Goal: Task Accomplishment & Management: Manage account settings

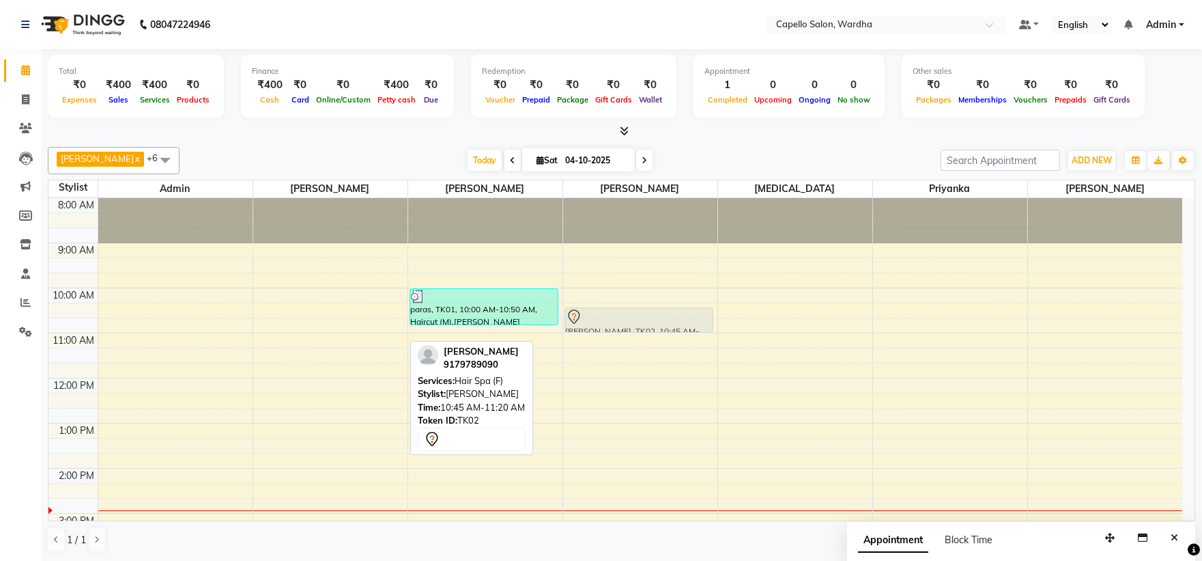
drag, startPoint x: 297, startPoint y: 333, endPoint x: 574, endPoint y: 313, distance: 277.3
click at [578, 311] on tr "[PERSON_NAME], TK02, 10:45 AM-11:20 AM, Hair Spa (F) paras, TK01, 10:00 AM-10:5…" at bounding box center [615, 490] width 1134 height 585
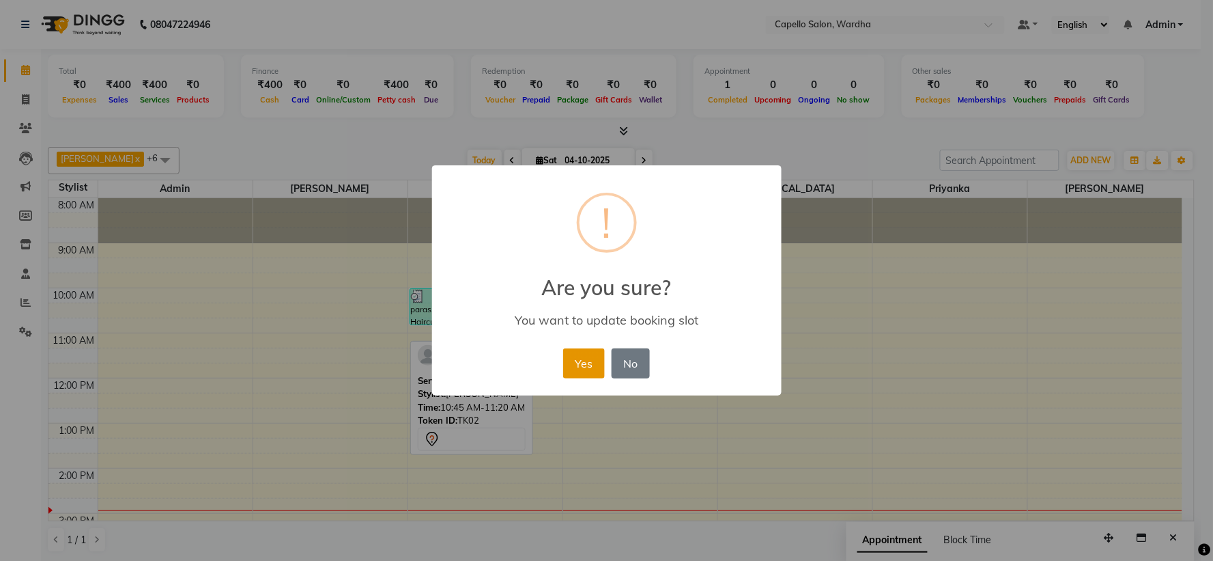
click at [585, 356] on button "Yes" at bounding box center [584, 363] width 42 height 30
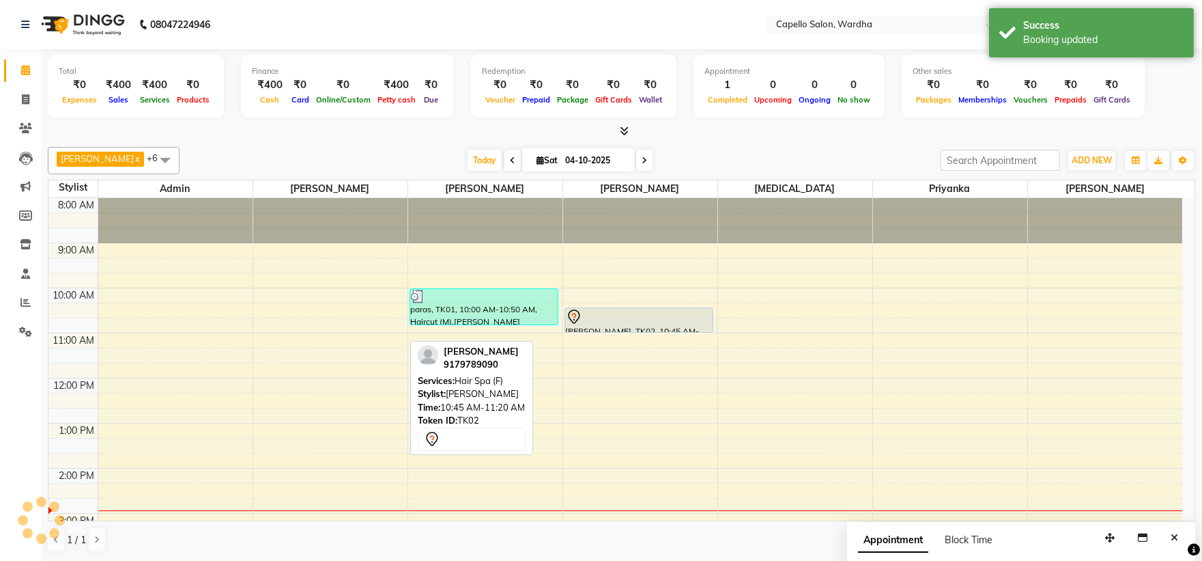
click at [793, 330] on div "8:00 AM 9:00 AM 10:00 AM 11:00 AM 12:00 PM 1:00 PM 2:00 PM 3:00 PM 4:00 PM 5:00…" at bounding box center [615, 490] width 1134 height 585
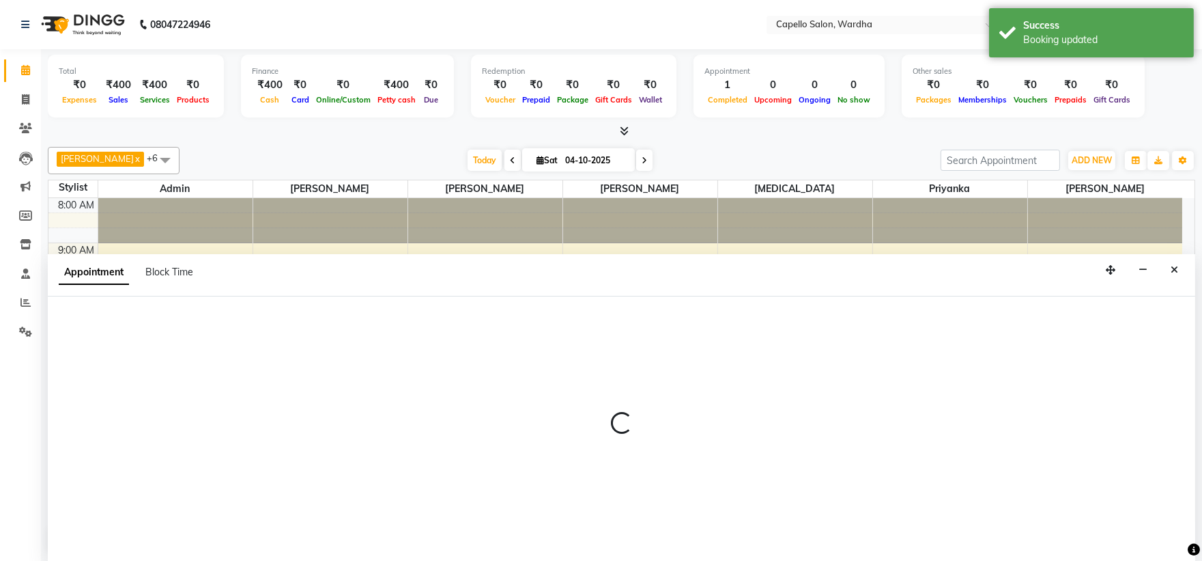
scroll to position [1, 0]
select select "48634"
select select "645"
select select "tentative"
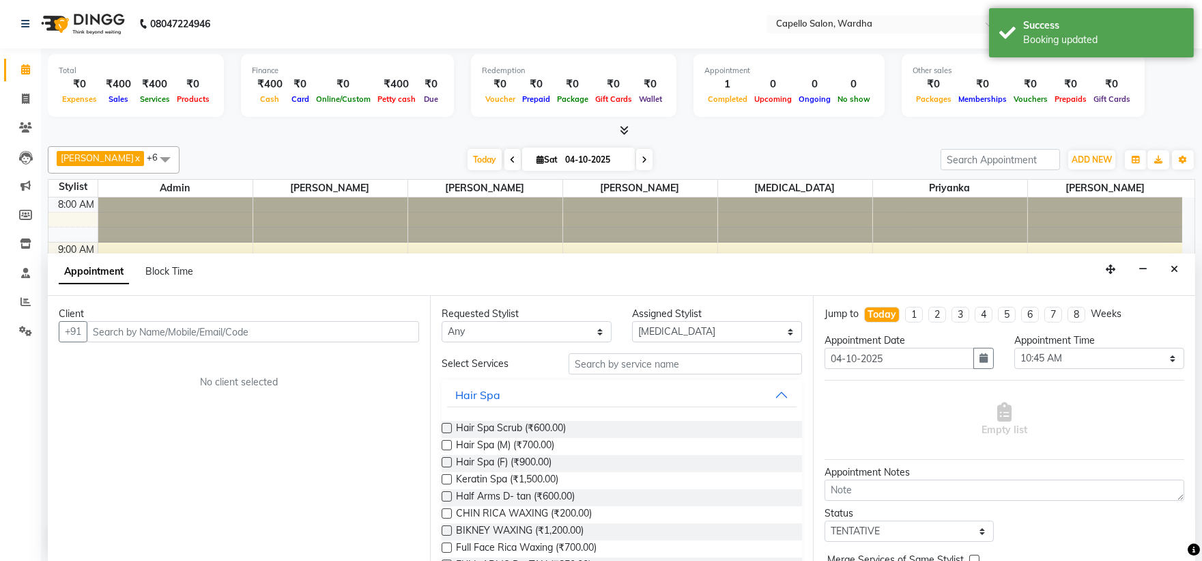
click at [153, 328] on input "text" at bounding box center [253, 331] width 333 height 21
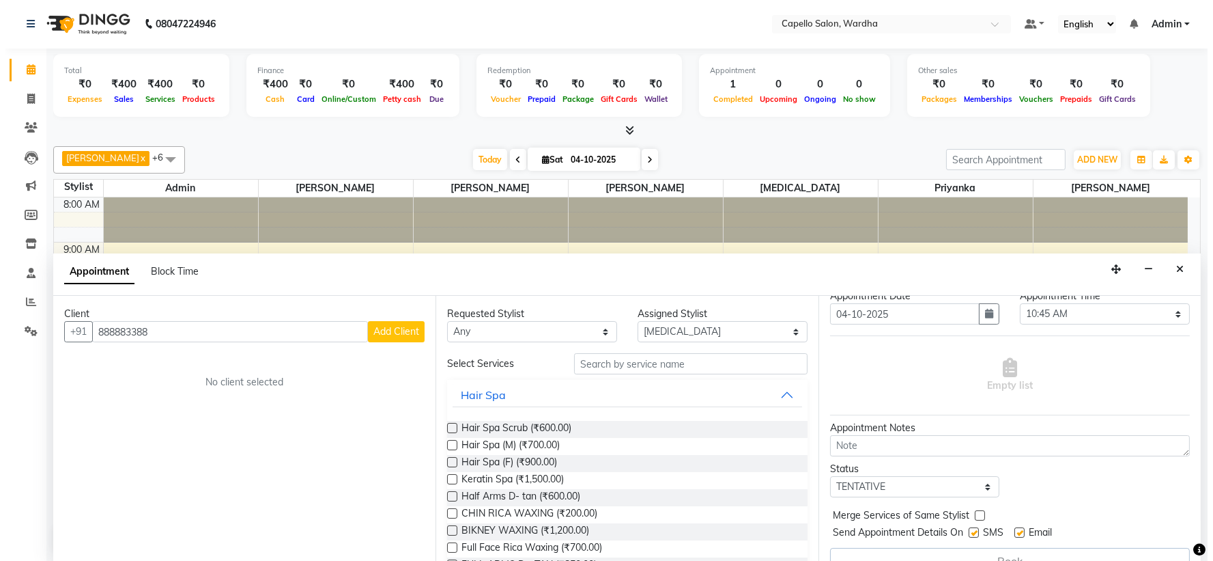
scroll to position [68, 0]
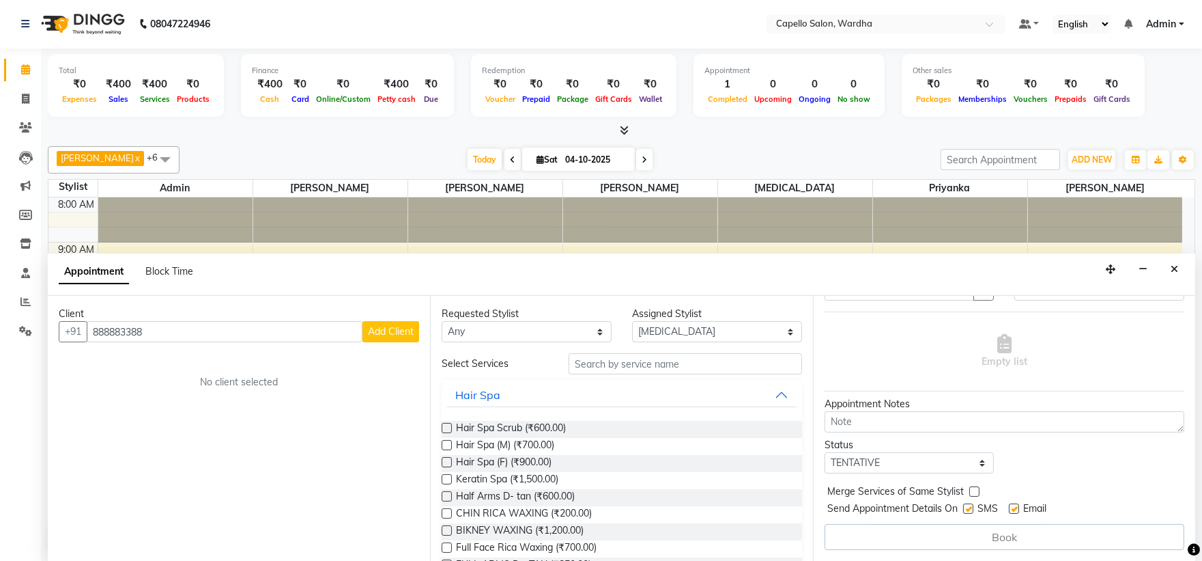
type input "888883388"
click at [968, 508] on label at bounding box center [968, 508] width 10 height 10
click at [968, 508] on input "checkbox" at bounding box center [967, 509] width 9 height 9
checkbox input "false"
click at [1011, 508] on label at bounding box center [1014, 508] width 10 height 10
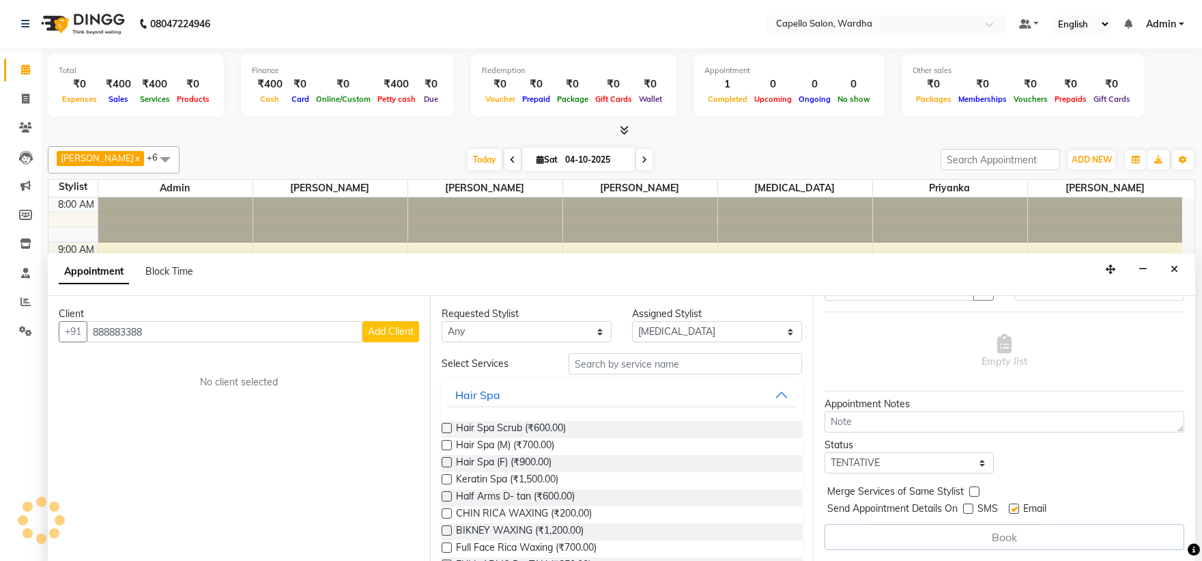
click at [1011, 508] on input "checkbox" at bounding box center [1013, 509] width 9 height 9
checkbox input "false"
click at [403, 329] on span "Add Client" at bounding box center [391, 331] width 46 height 12
select select "22"
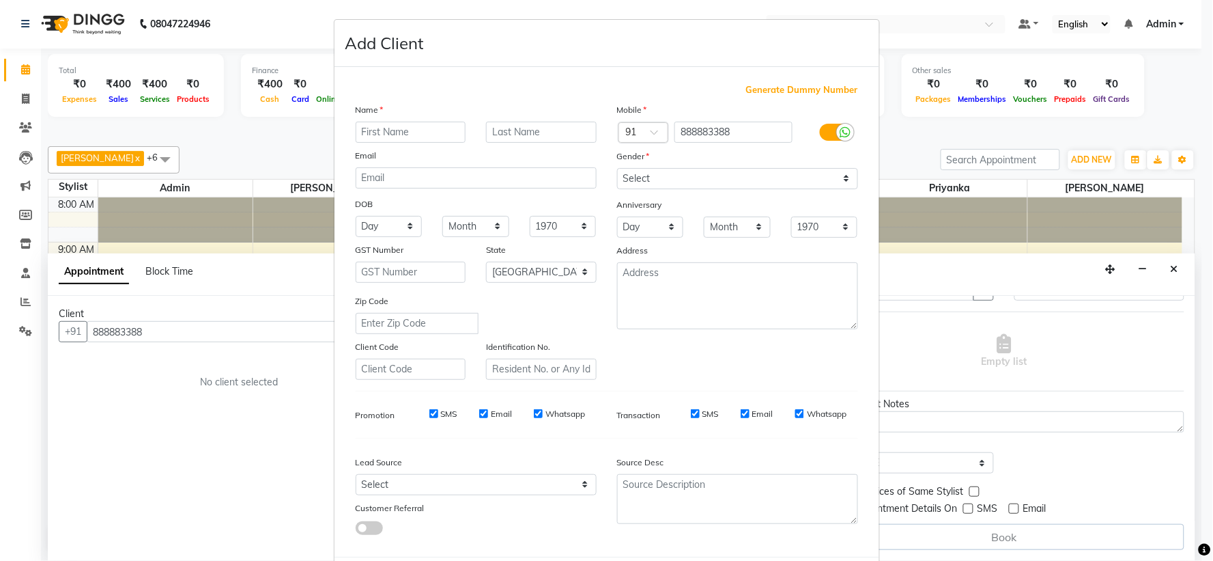
click at [376, 133] on input "text" at bounding box center [411, 132] width 111 height 21
type input "[PERSON_NAME]"
click at [647, 182] on select "Select [DEMOGRAPHIC_DATA] [DEMOGRAPHIC_DATA] Other Prefer Not To Say" at bounding box center [737, 178] width 241 height 21
select select "[DEMOGRAPHIC_DATA]"
click at [617, 168] on select "Select [DEMOGRAPHIC_DATA] [DEMOGRAPHIC_DATA] Other Prefer Not To Say" at bounding box center [737, 178] width 241 height 21
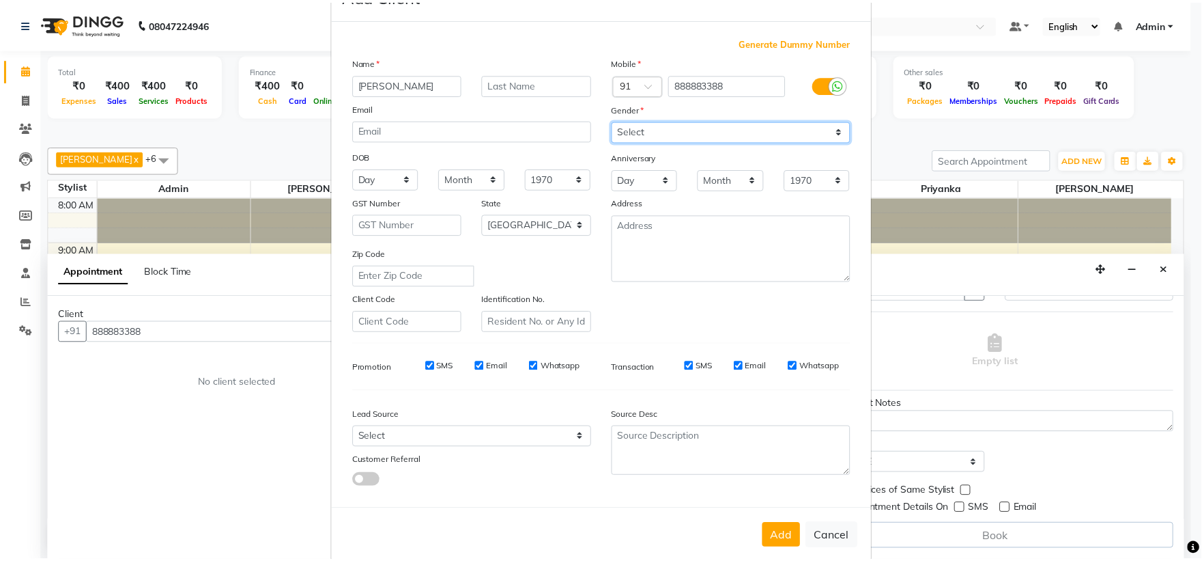
scroll to position [70, 0]
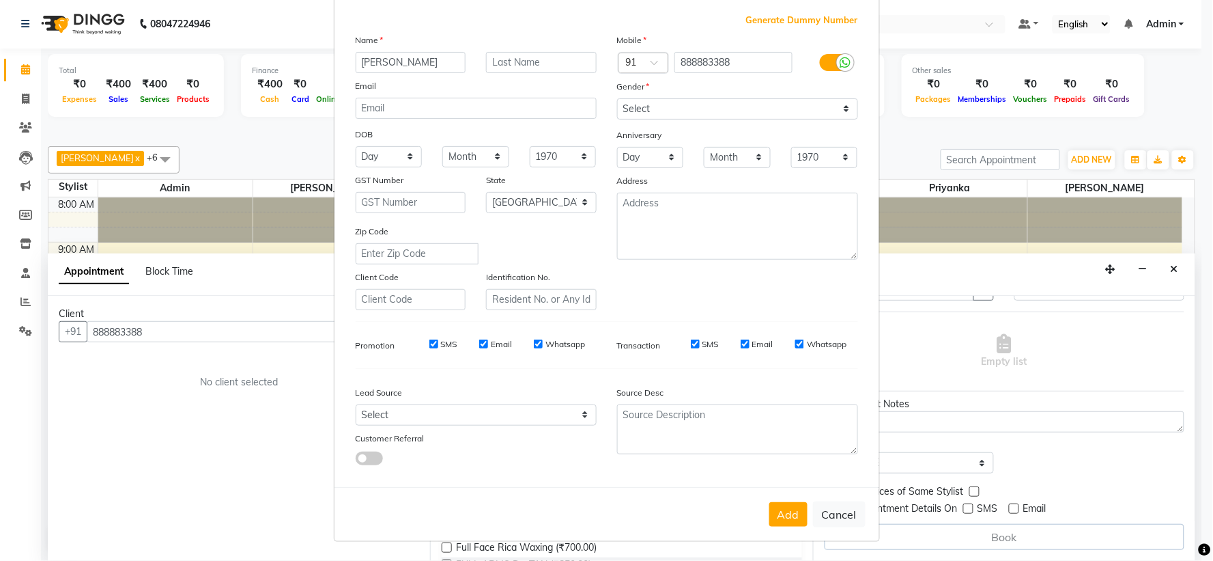
click at [692, 344] on input "SMS" at bounding box center [695, 343] width 9 height 9
checkbox input "false"
click at [744, 343] on input "Email" at bounding box center [745, 343] width 9 height 9
checkbox input "false"
click at [796, 344] on input "Whatsapp" at bounding box center [800, 343] width 9 height 9
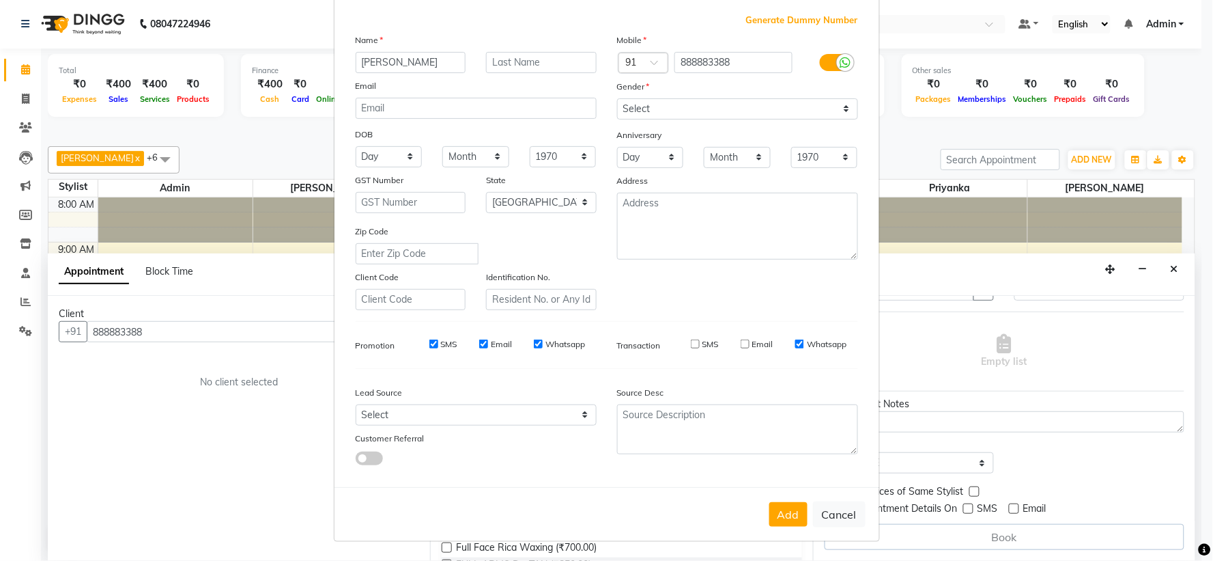
checkbox input "false"
click at [430, 343] on input "SMS" at bounding box center [434, 343] width 9 height 9
checkbox input "false"
click at [482, 343] on input "Email" at bounding box center [483, 343] width 9 height 9
checkbox input "false"
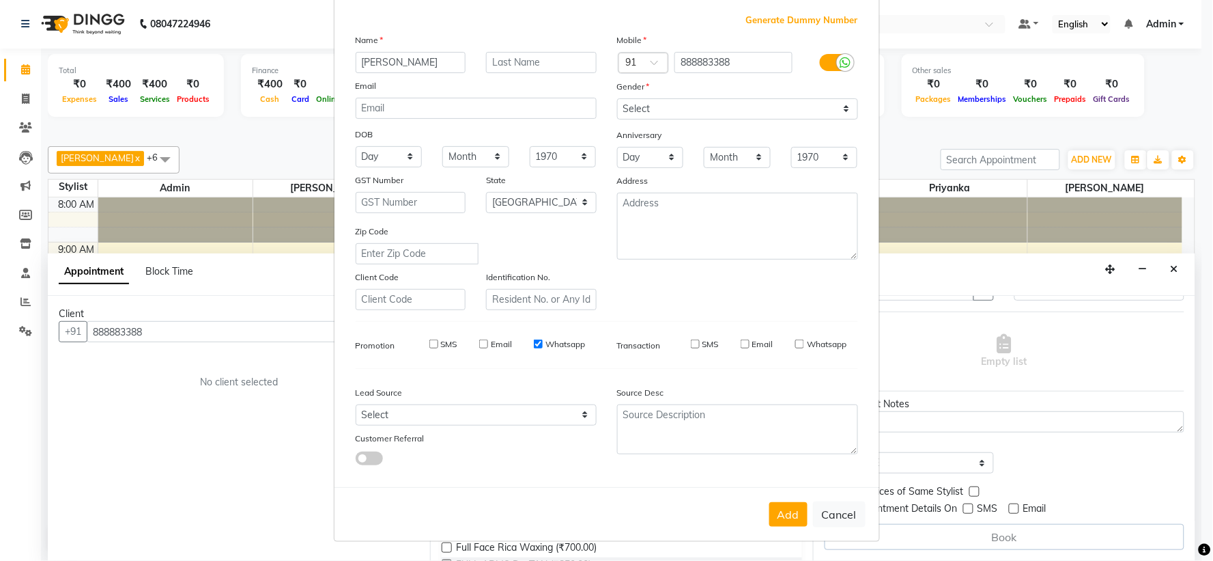
click at [536, 343] on input "Whatsapp" at bounding box center [538, 343] width 9 height 9
checkbox input "false"
click at [793, 514] on button "Add" at bounding box center [789, 514] width 38 height 25
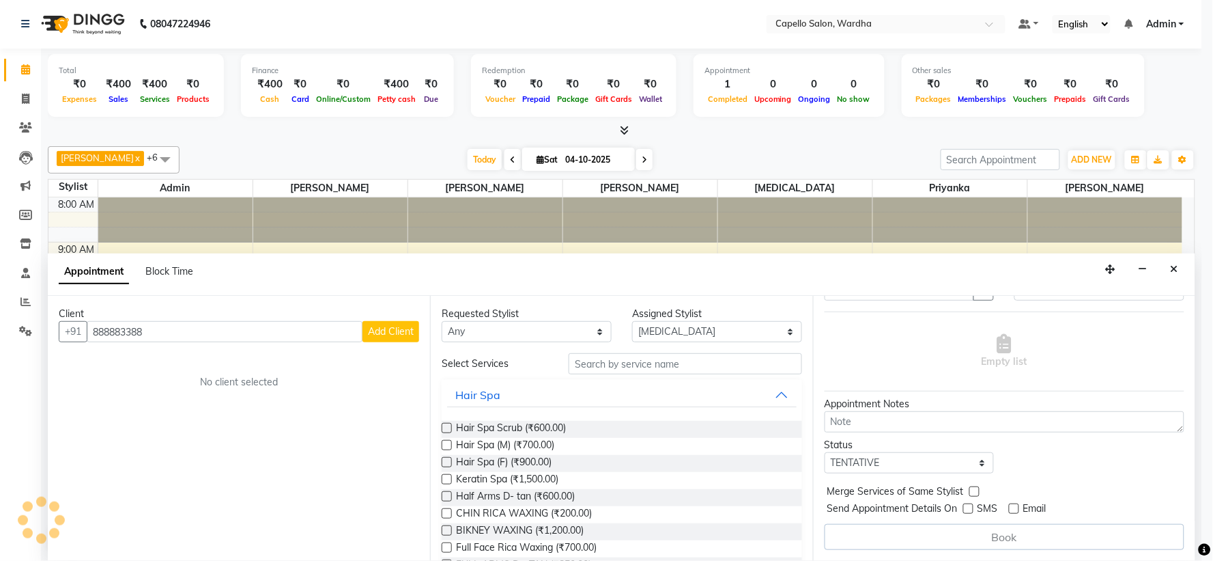
select select
select select "null"
select select
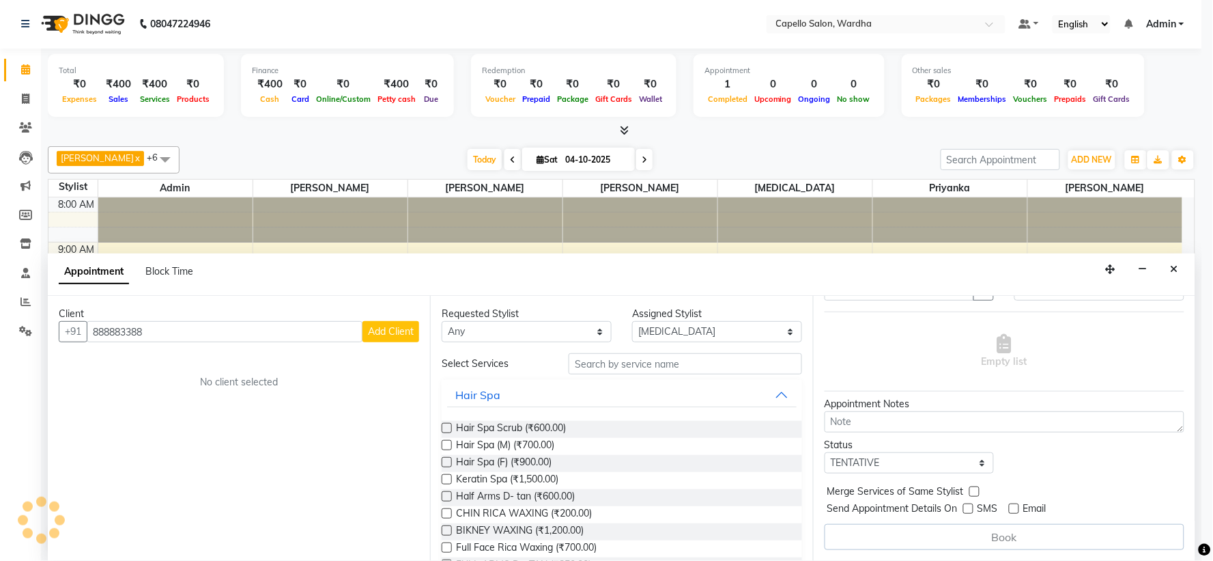
select select
checkbox input "false"
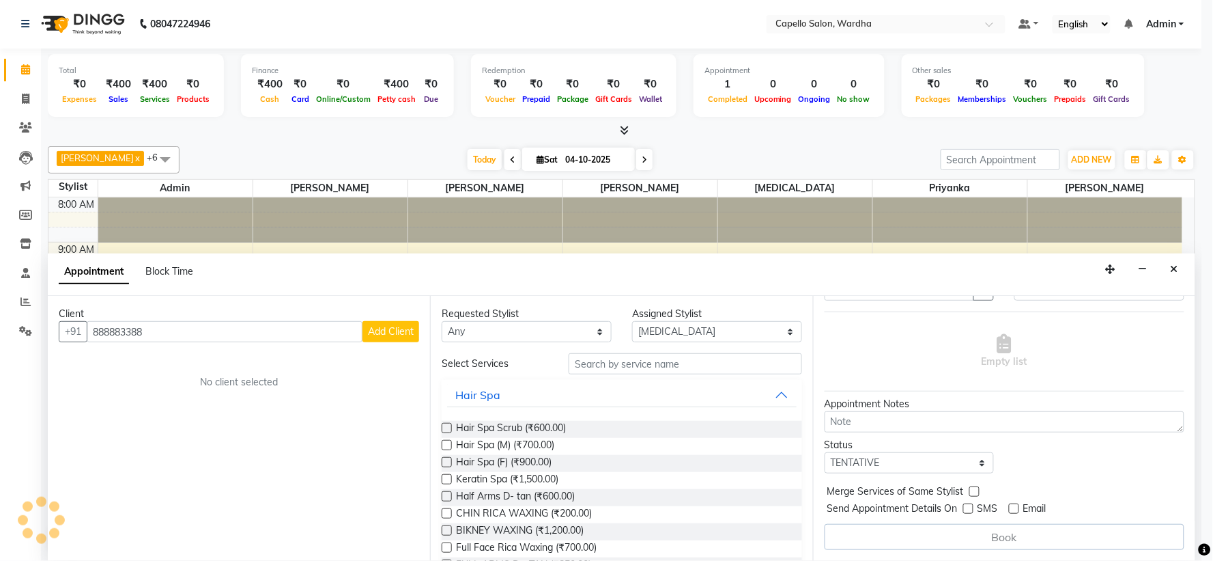
checkbox input "false"
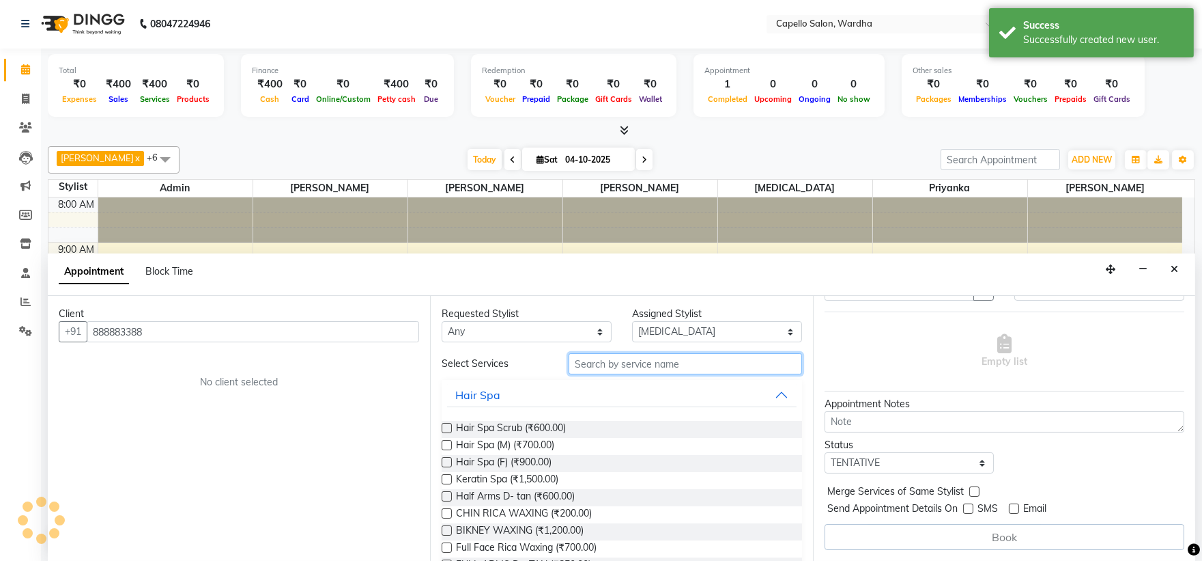
click at [600, 359] on input "text" at bounding box center [686, 363] width 234 height 21
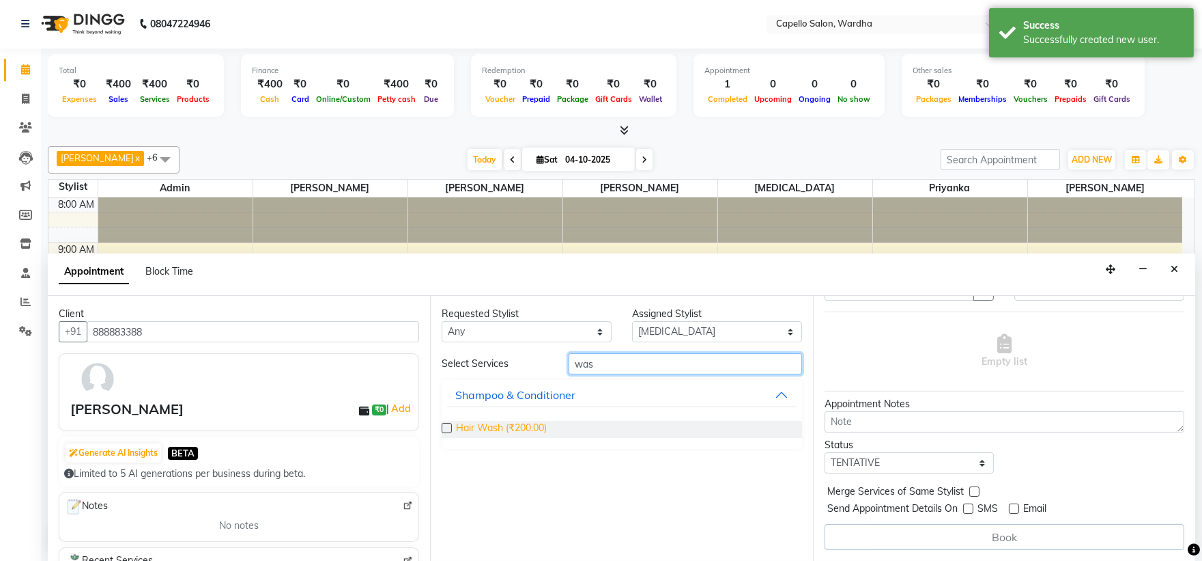
type input "was"
click at [518, 429] on span "Hair Wash (₹200.00)" at bounding box center [501, 429] width 91 height 17
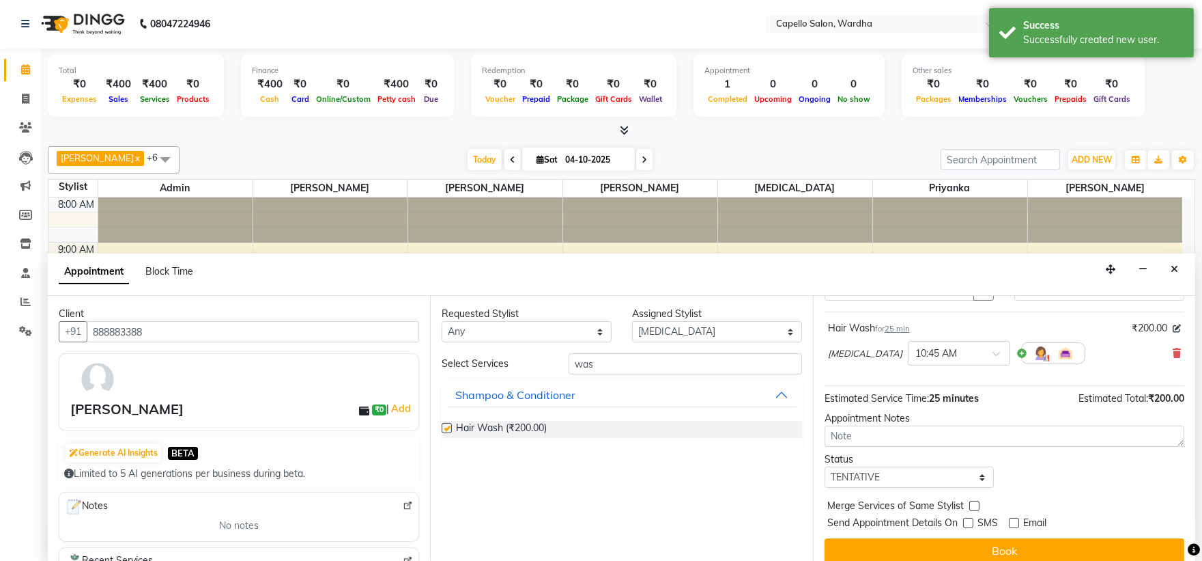
checkbox input "false"
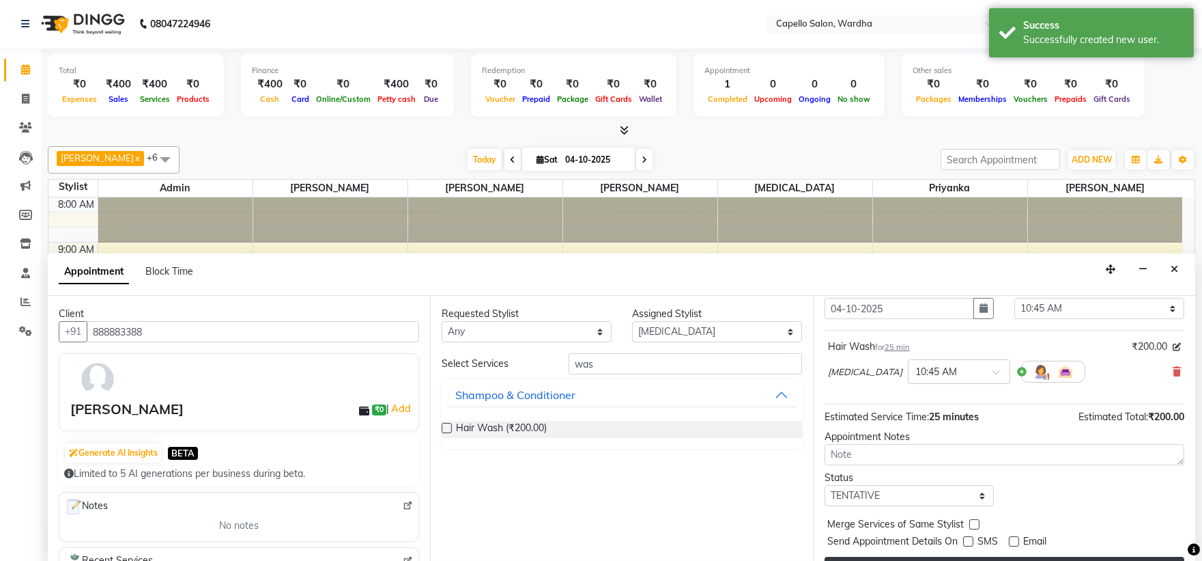
scroll to position [81, 0]
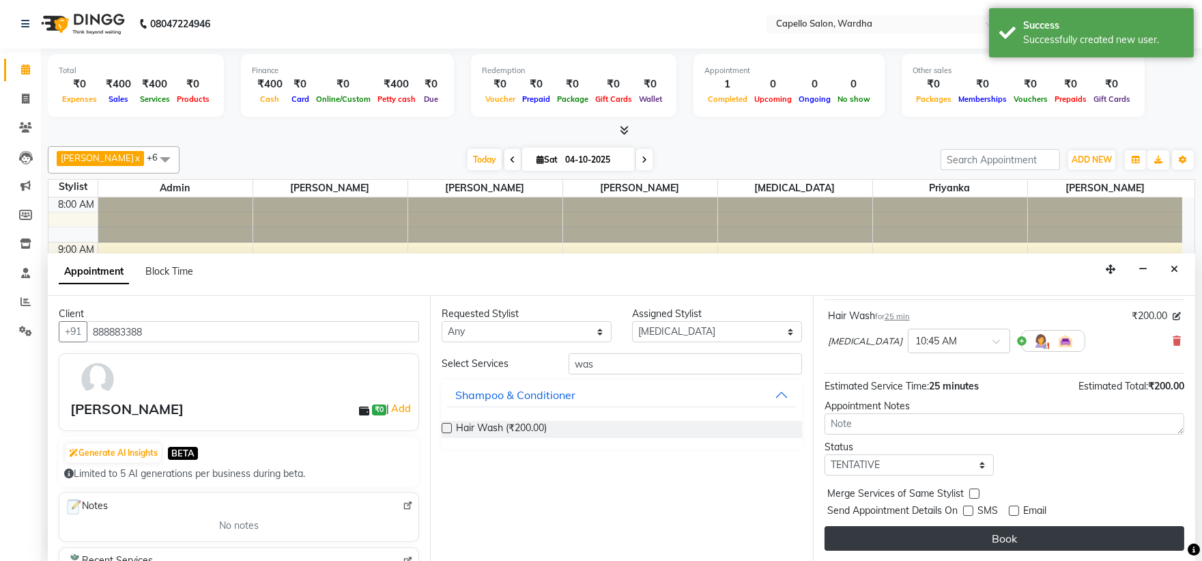
click at [992, 544] on button "Book" at bounding box center [1005, 538] width 360 height 25
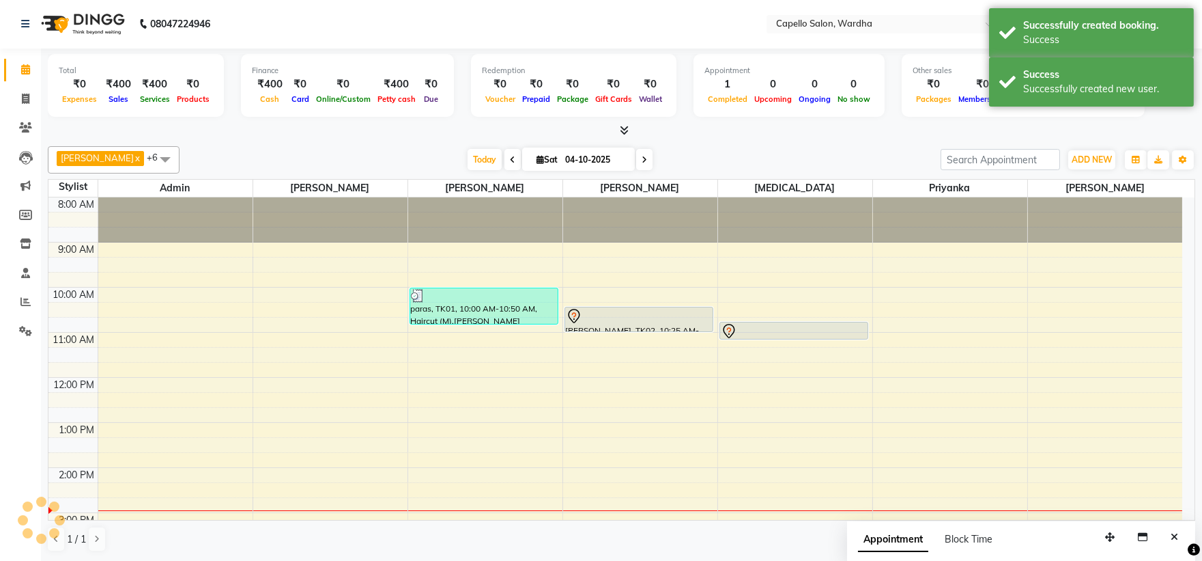
scroll to position [0, 0]
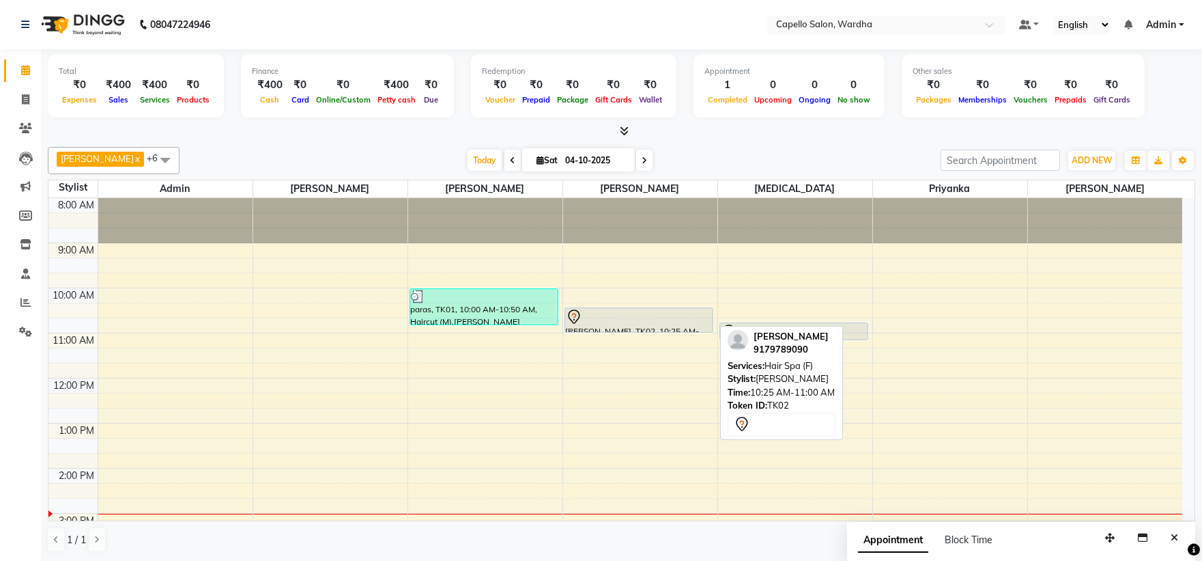
click at [613, 317] on div at bounding box center [639, 317] width 146 height 16
click at [620, 320] on div at bounding box center [639, 317] width 146 height 16
select select "7"
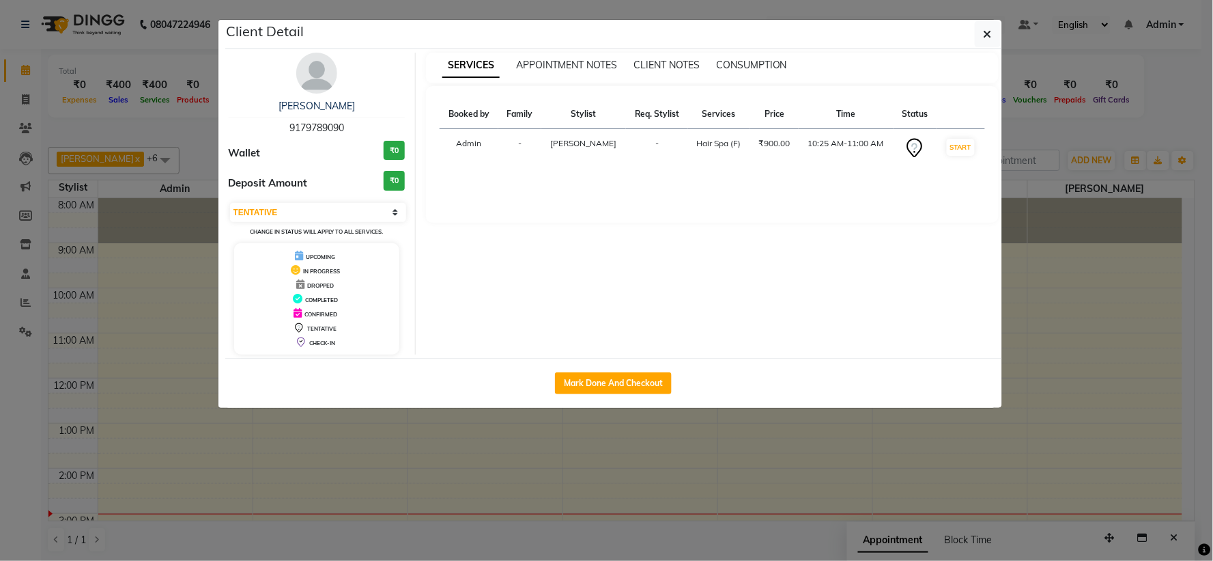
click at [620, 319] on div "SERVICES APPOINTMENT NOTES CLIENT NOTES CONSUMPTION Booked by Family Stylist Re…" at bounding box center [712, 204] width 593 height 302
click at [595, 380] on button "Mark Done And Checkout" at bounding box center [613, 383] width 117 height 22
select select "service"
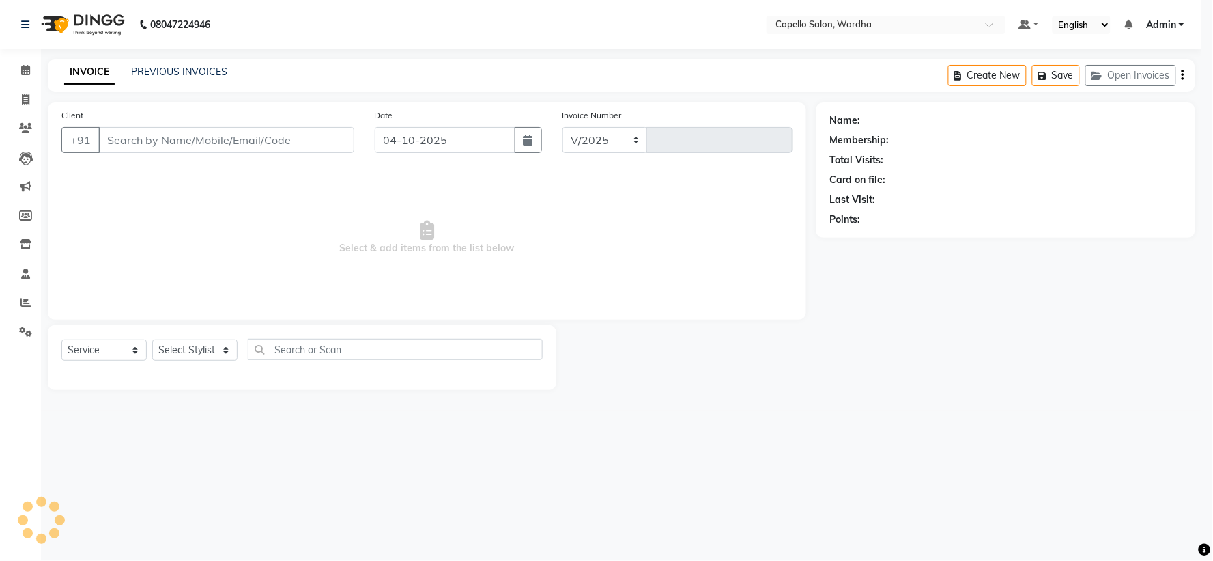
select select "4620"
type input "2524"
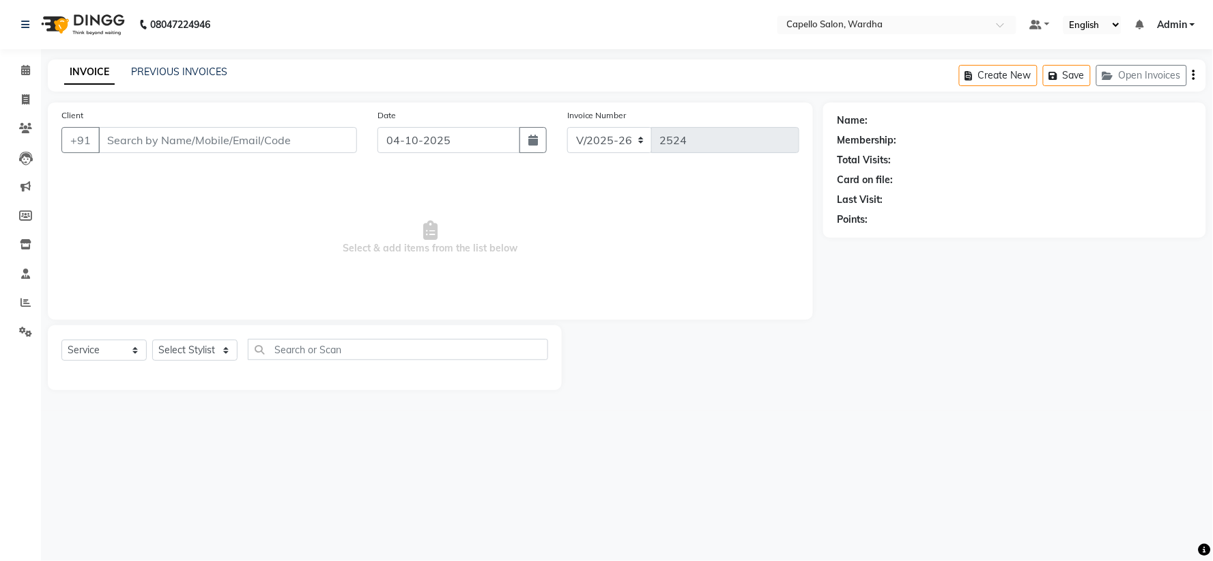
type input "9179789090"
select select "82213"
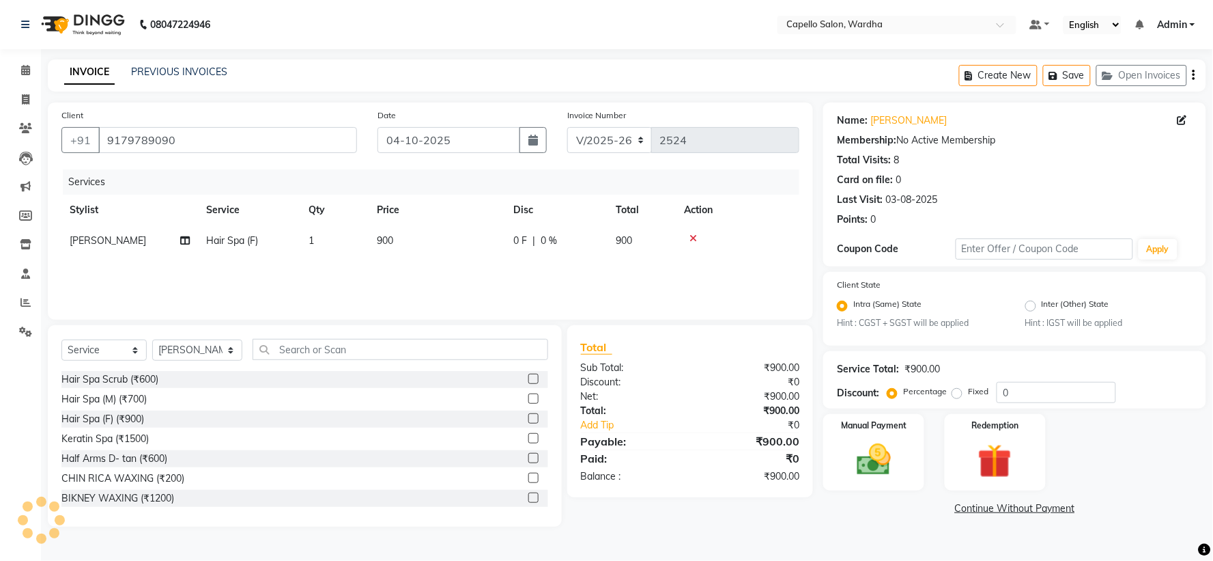
click at [421, 236] on td "900" at bounding box center [437, 240] width 137 height 31
select select "82213"
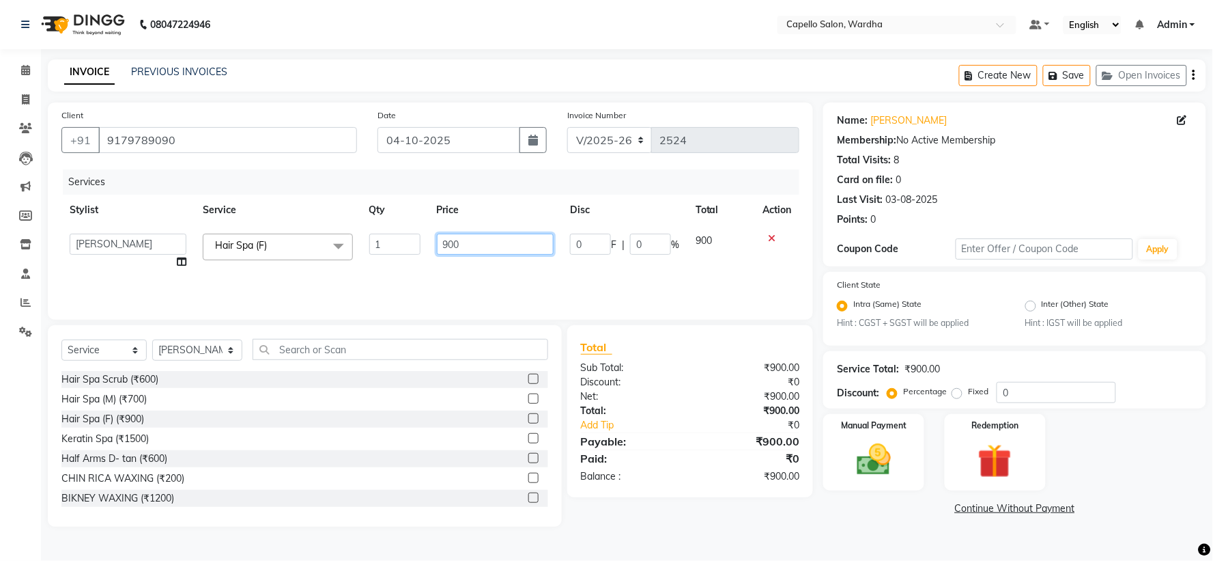
click at [526, 239] on input "900" at bounding box center [495, 244] width 117 height 21
type input "1300"
click at [876, 440] on img at bounding box center [873, 460] width 57 height 41
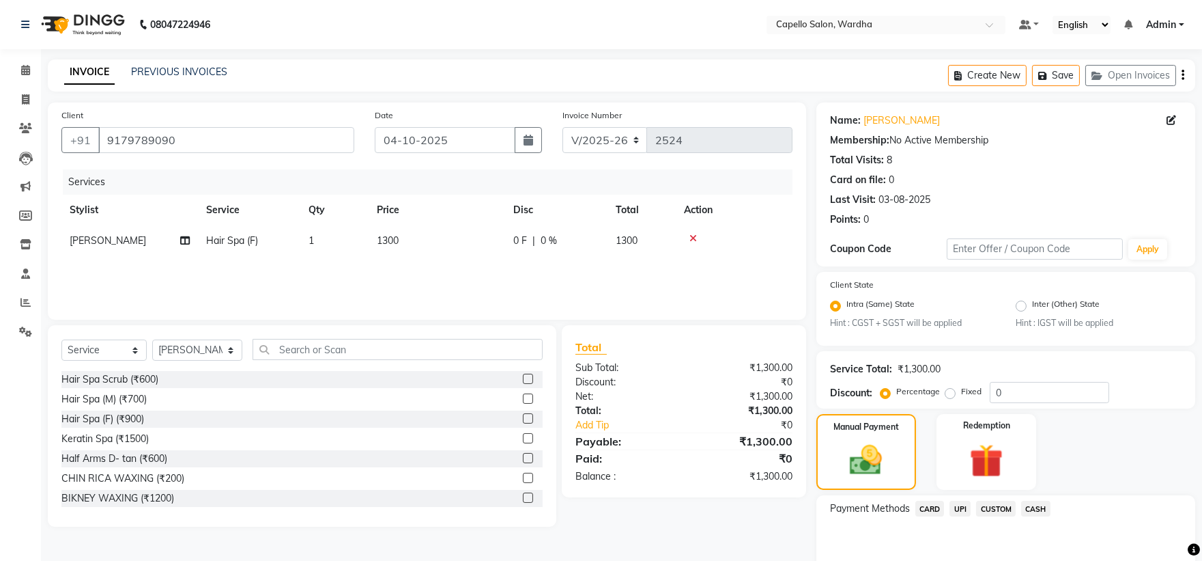
scroll to position [65, 0]
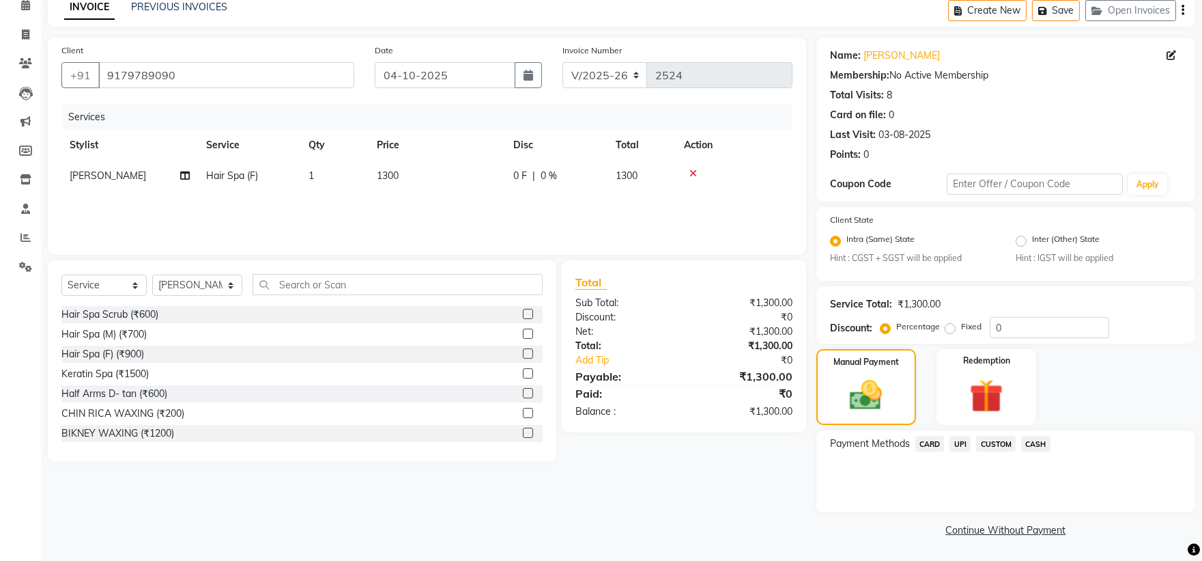
click at [954, 445] on span "UPI" at bounding box center [960, 444] width 21 height 16
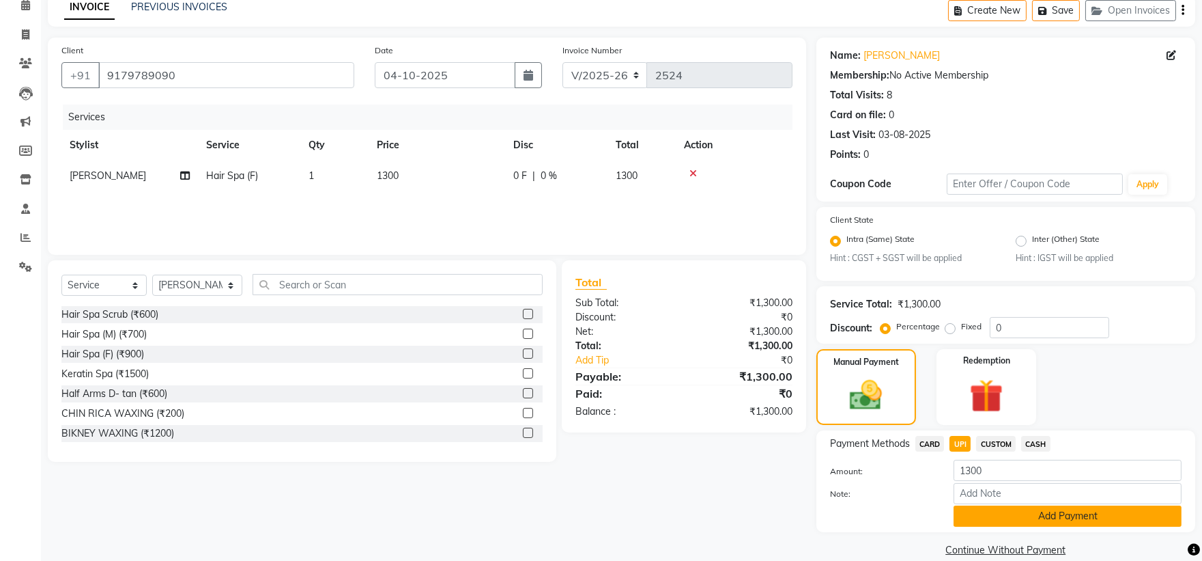
click at [1004, 516] on button "Add Payment" at bounding box center [1068, 515] width 228 height 21
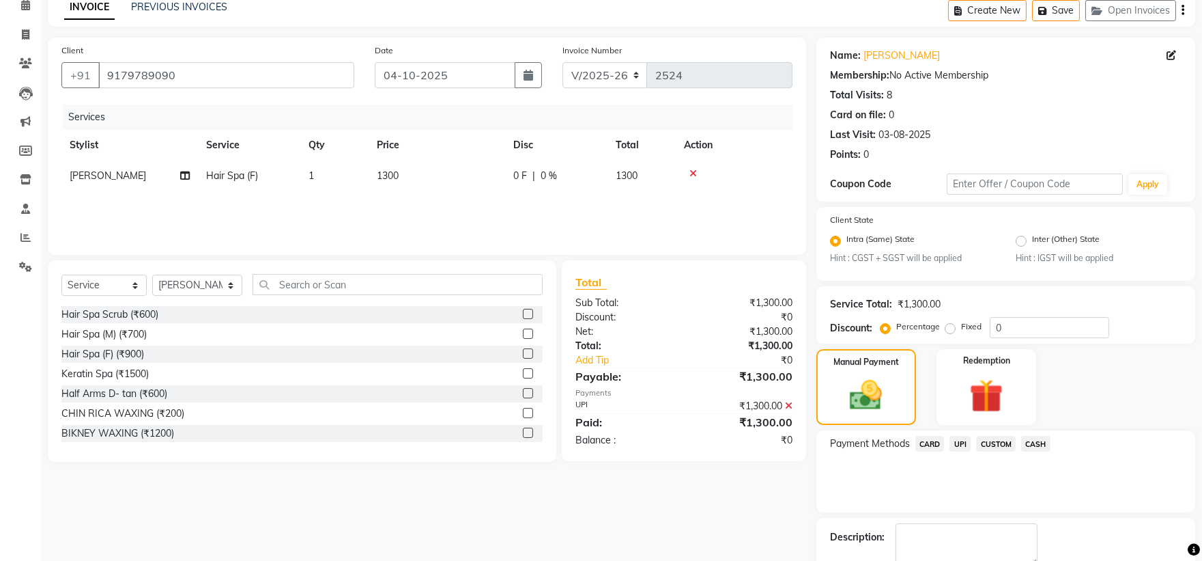
scroll to position [142, 0]
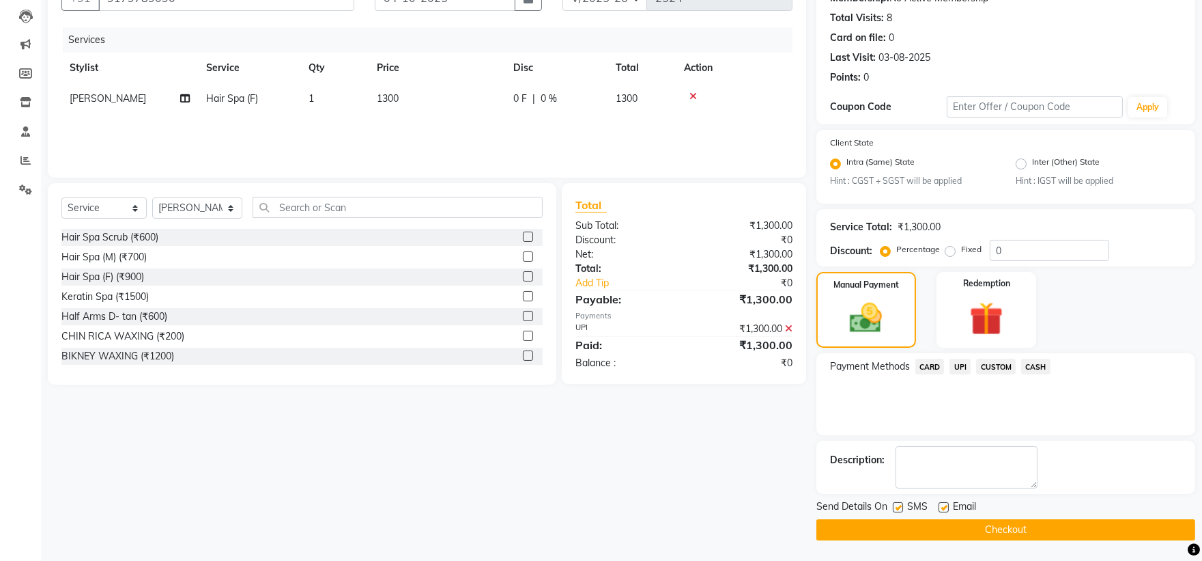
click at [934, 536] on button "Checkout" at bounding box center [1006, 529] width 379 height 21
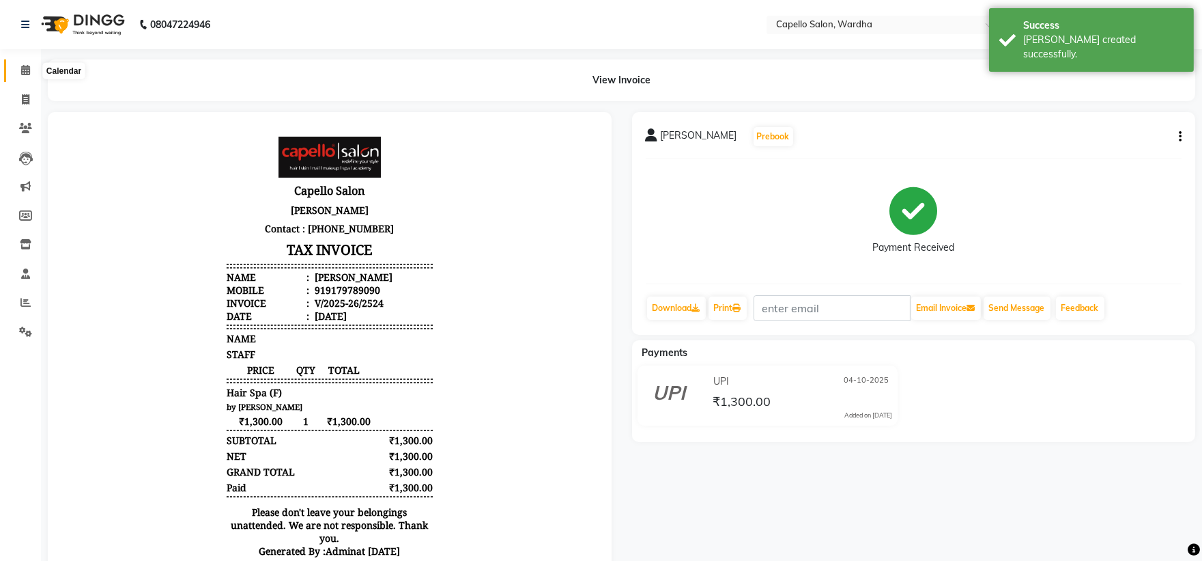
click at [18, 67] on span at bounding box center [26, 71] width 24 height 16
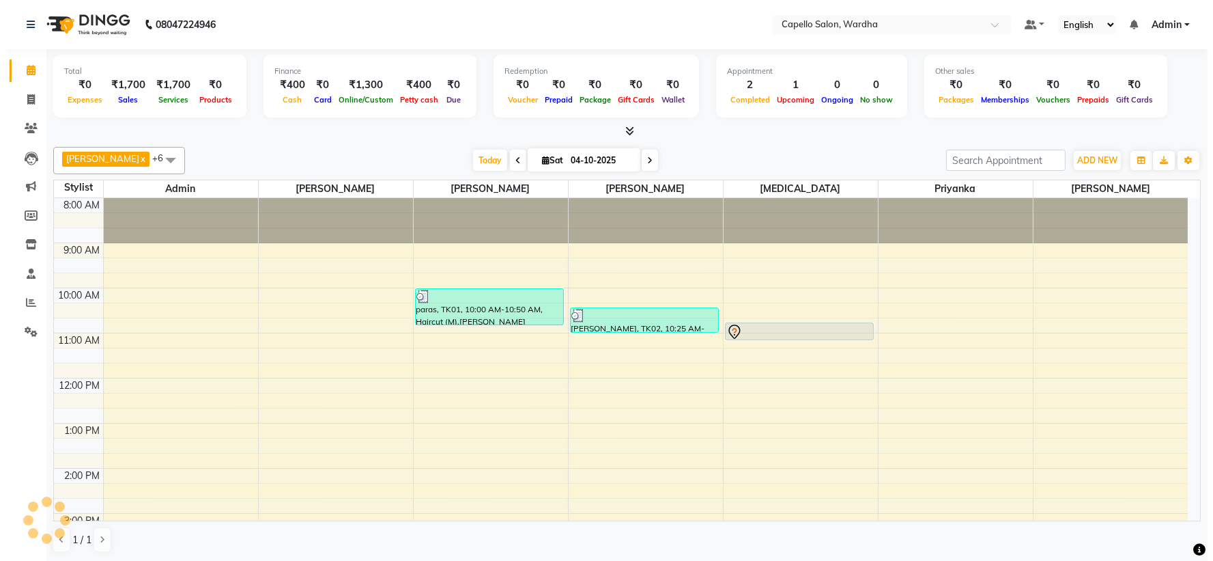
scroll to position [1, 0]
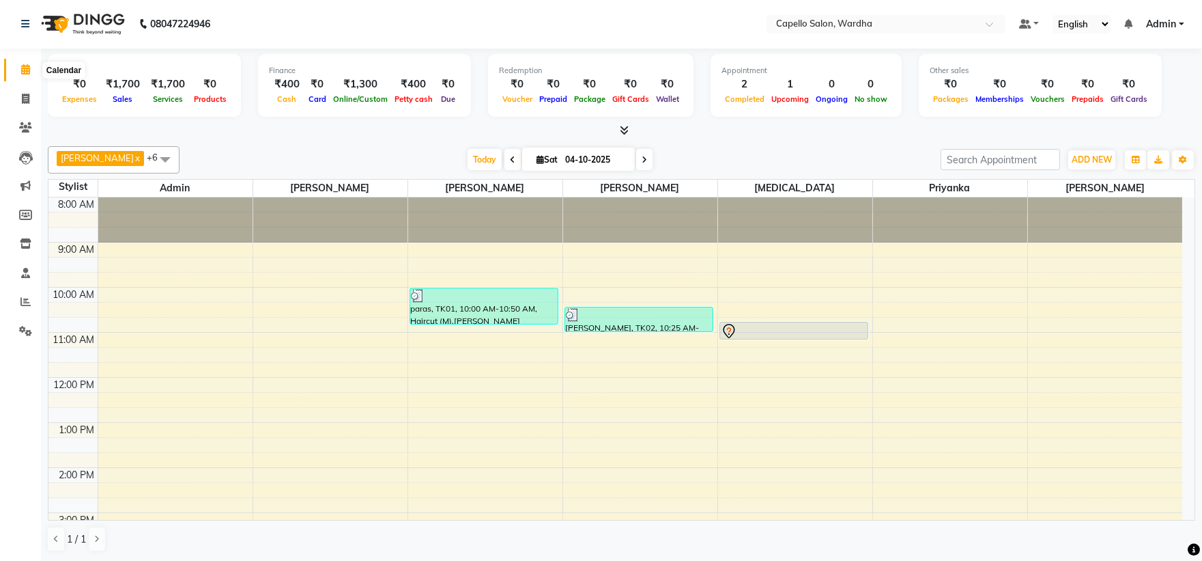
drag, startPoint x: 18, startPoint y: 67, endPoint x: 739, endPoint y: 328, distance: 766.4
click at [739, 328] on div at bounding box center [794, 331] width 146 height 16
select select "7"
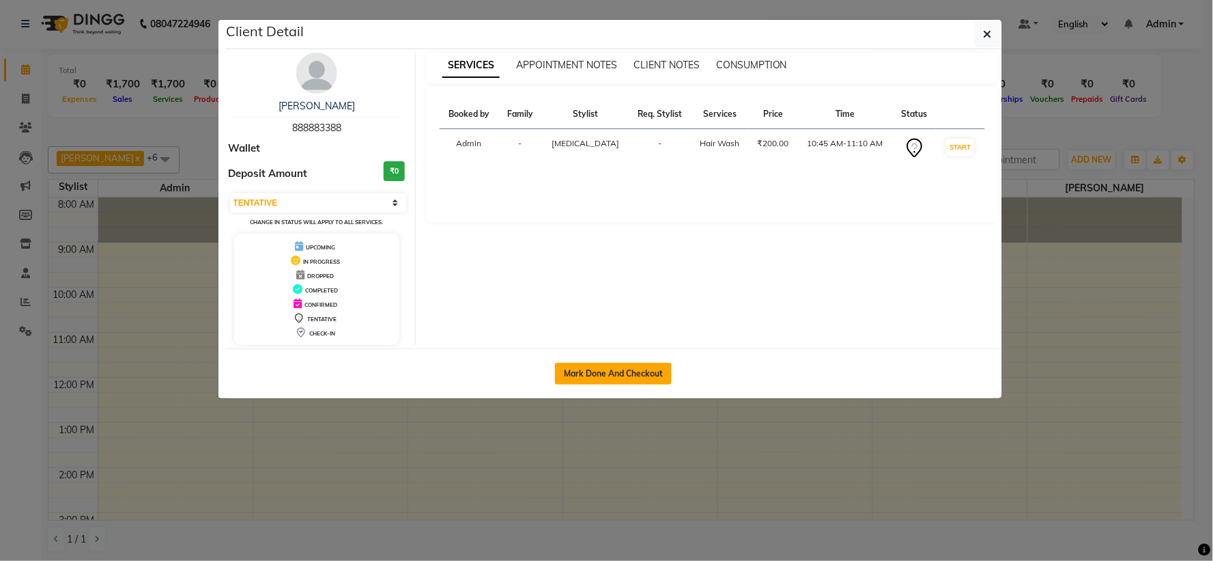
click at [593, 364] on button "Mark Done And Checkout" at bounding box center [613, 374] width 117 height 22
select select "service"
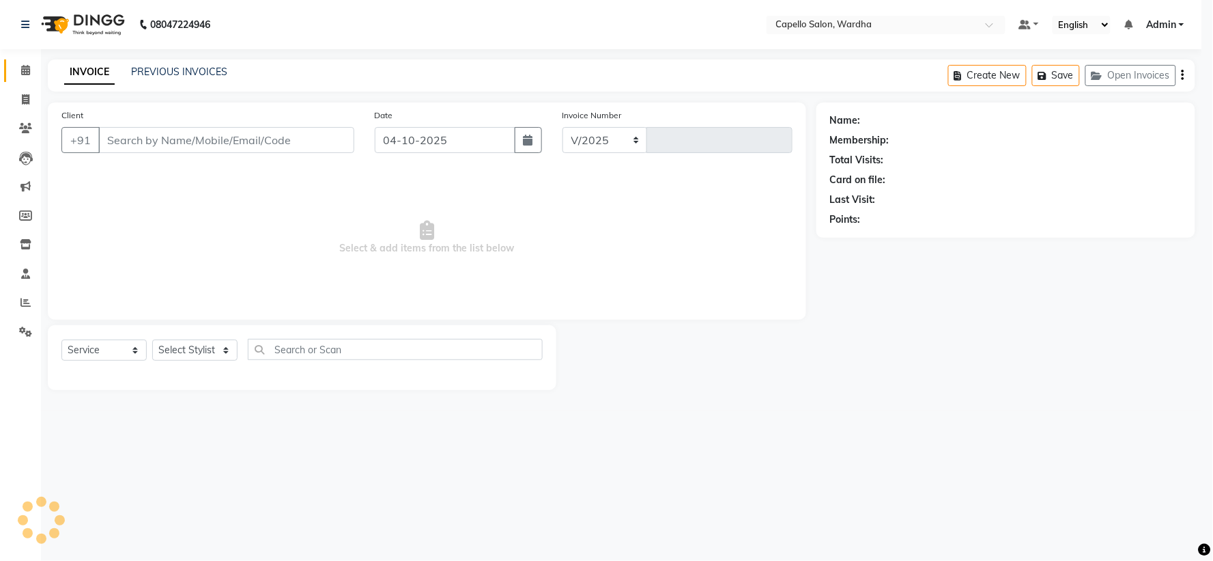
select select "4620"
type input "2525"
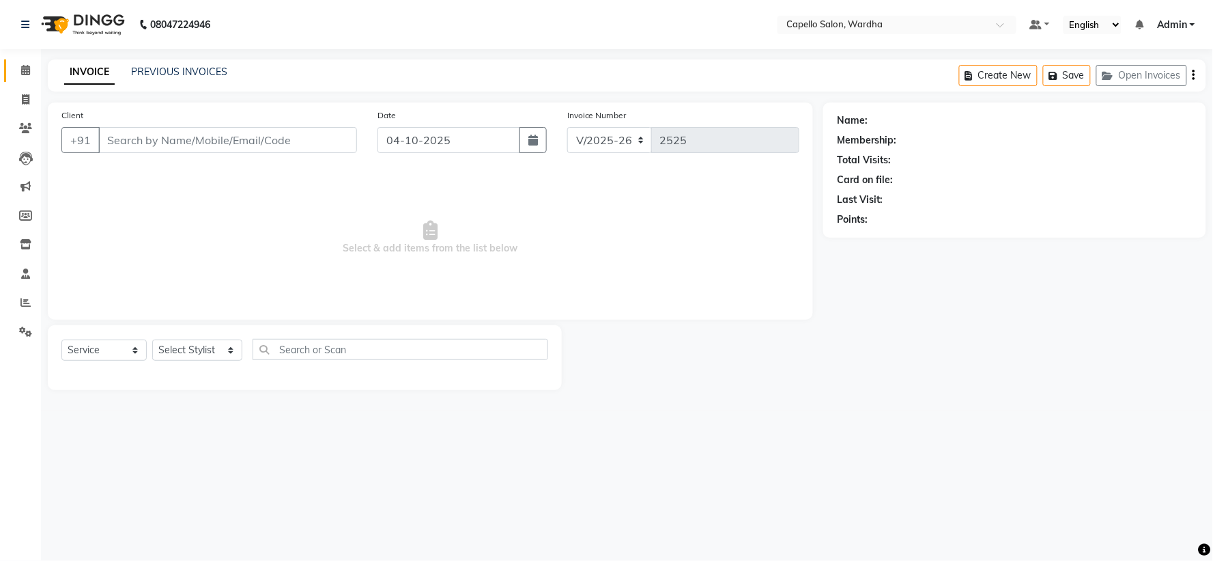
type input "888883388"
select select "48634"
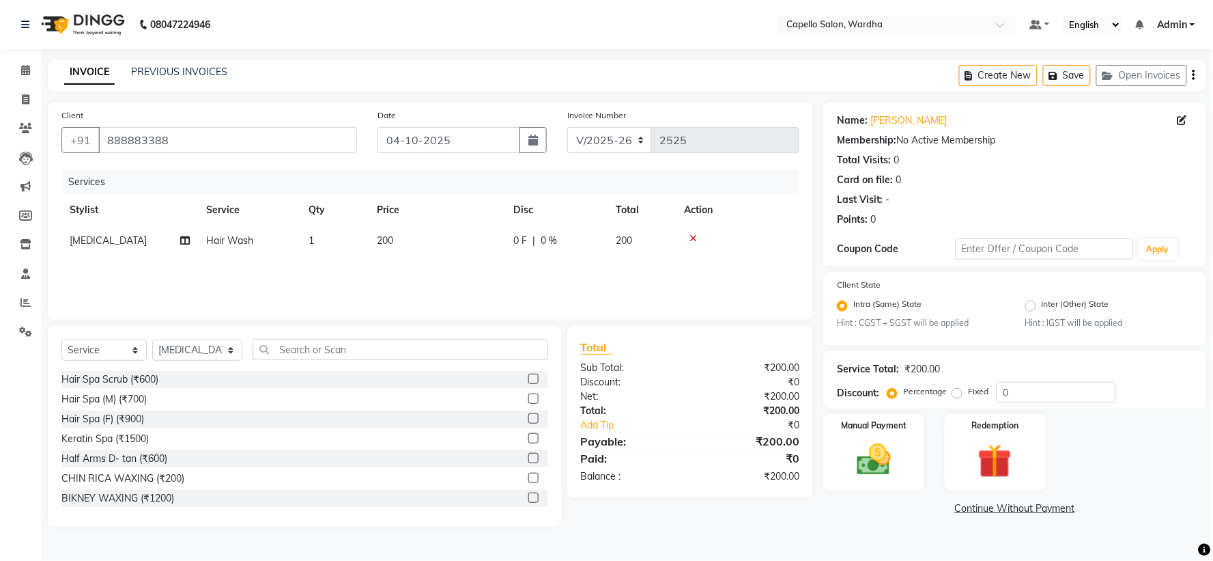
click at [399, 237] on td "200" at bounding box center [437, 240] width 137 height 31
select select "48634"
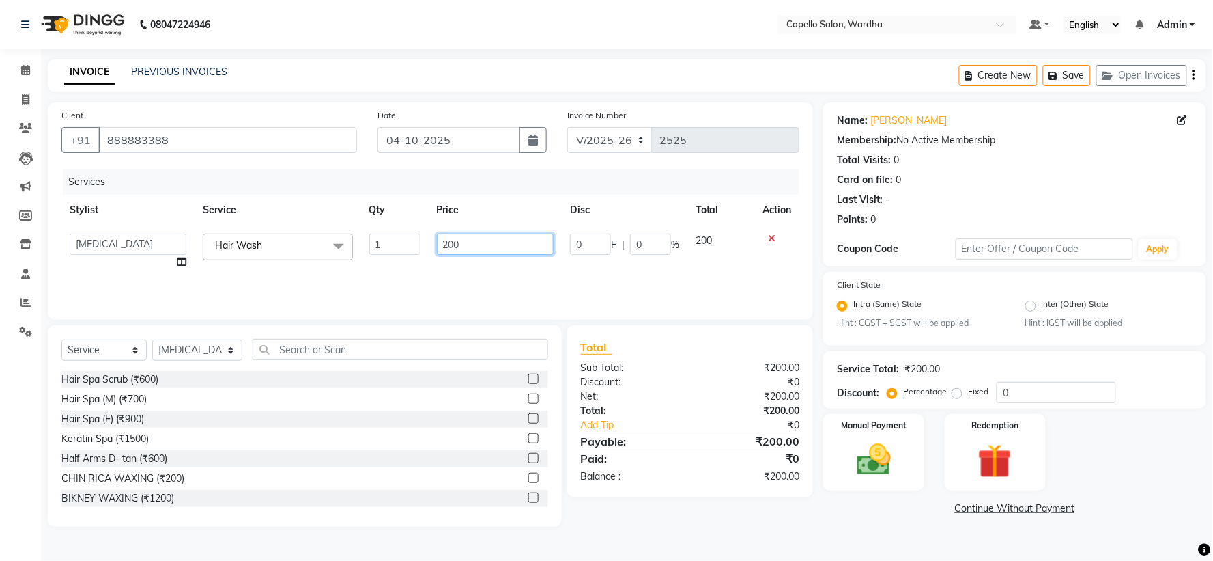
click at [475, 250] on input "200" at bounding box center [495, 244] width 117 height 21
type input "2"
type input "400"
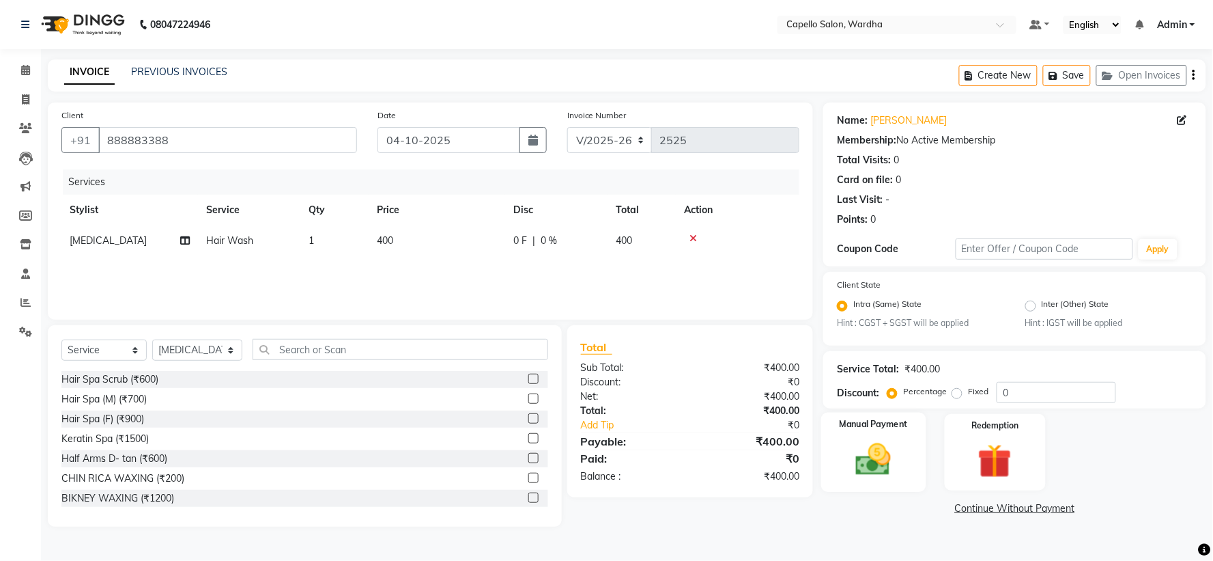
click at [911, 452] on div "Manual Payment" at bounding box center [873, 451] width 105 height 79
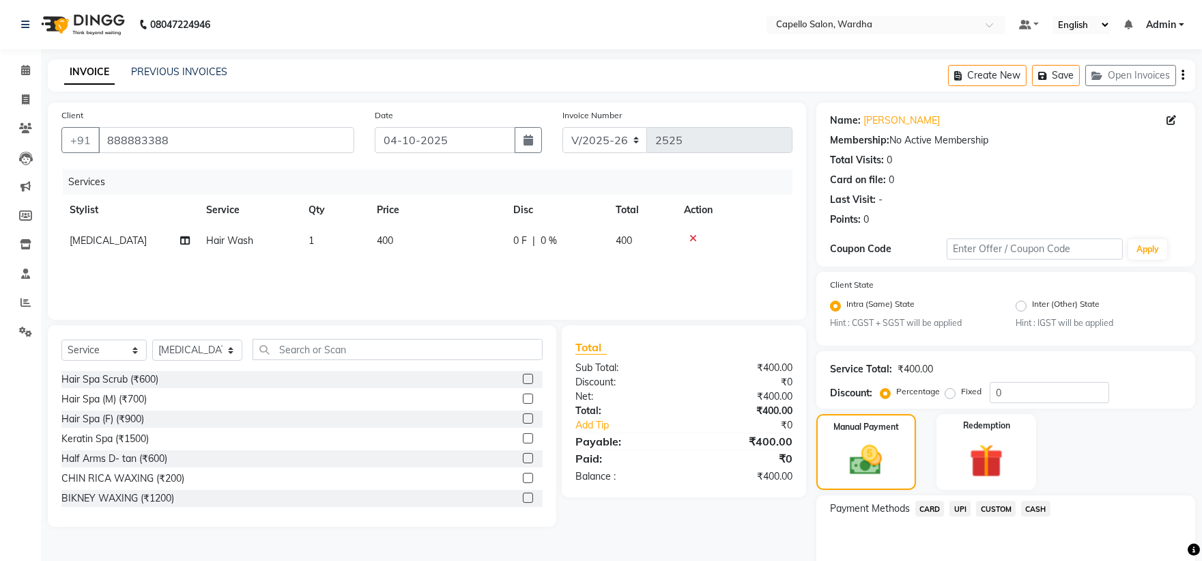
click at [1035, 509] on span "CASH" at bounding box center [1036, 509] width 29 height 16
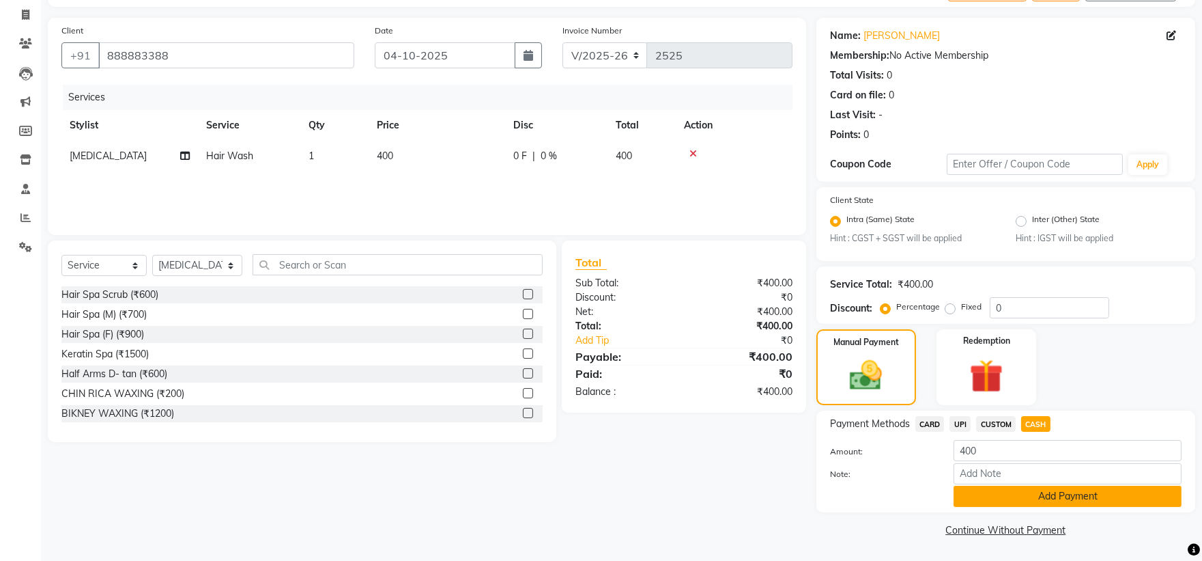
click at [1039, 501] on button "Add Payment" at bounding box center [1068, 496] width 228 height 21
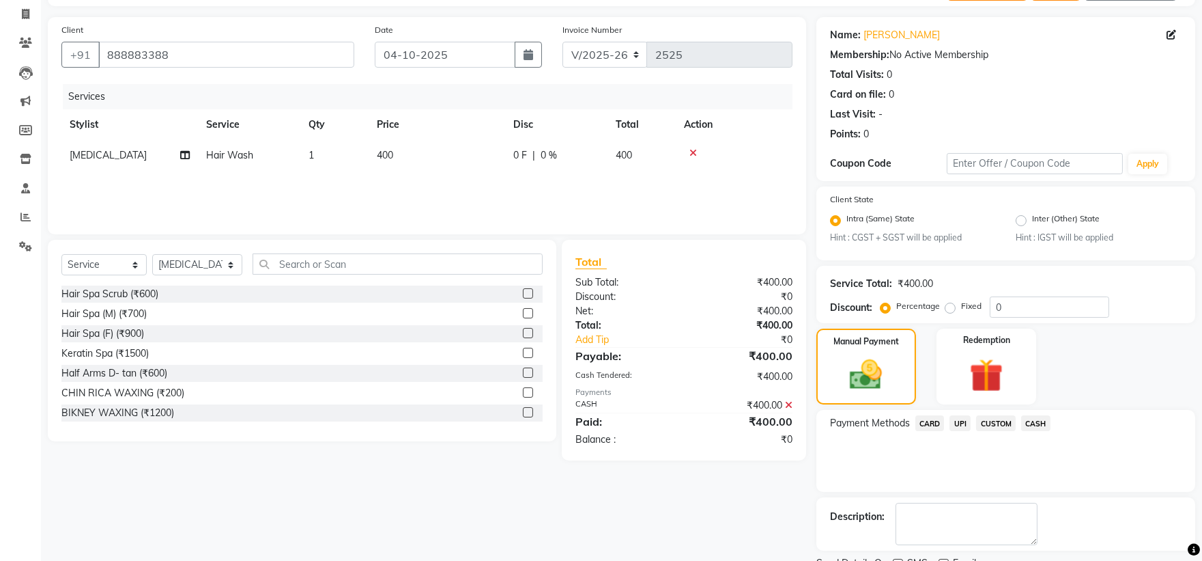
scroll to position [142, 0]
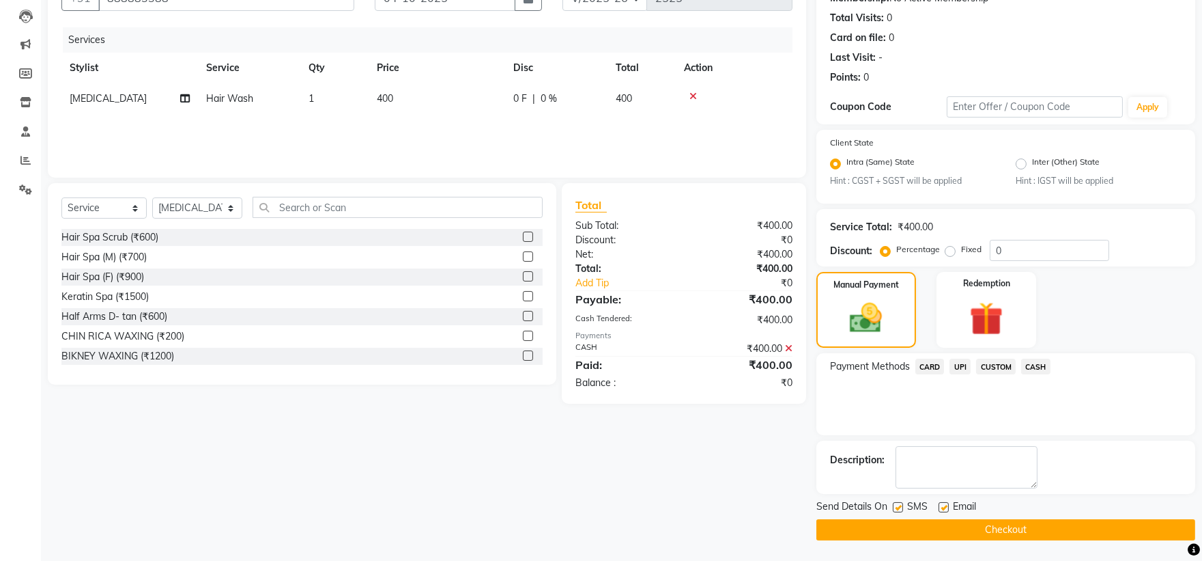
click at [927, 526] on button "Checkout" at bounding box center [1006, 529] width 379 height 21
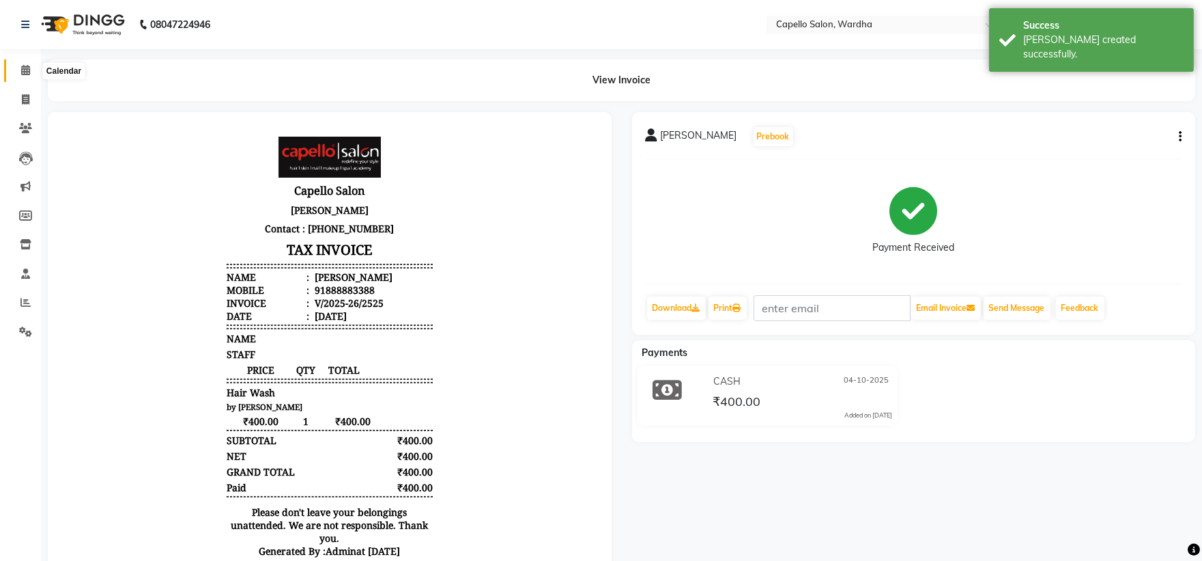
click at [23, 70] on icon at bounding box center [25, 70] width 9 height 10
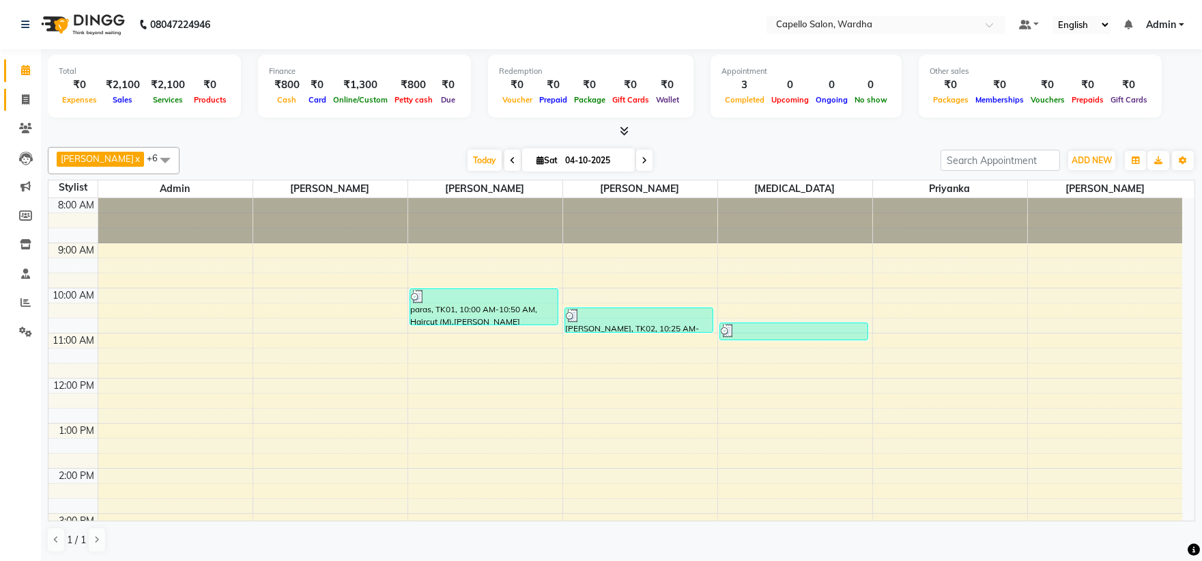
click at [26, 90] on link "Invoice" at bounding box center [20, 100] width 33 height 23
select select "service"
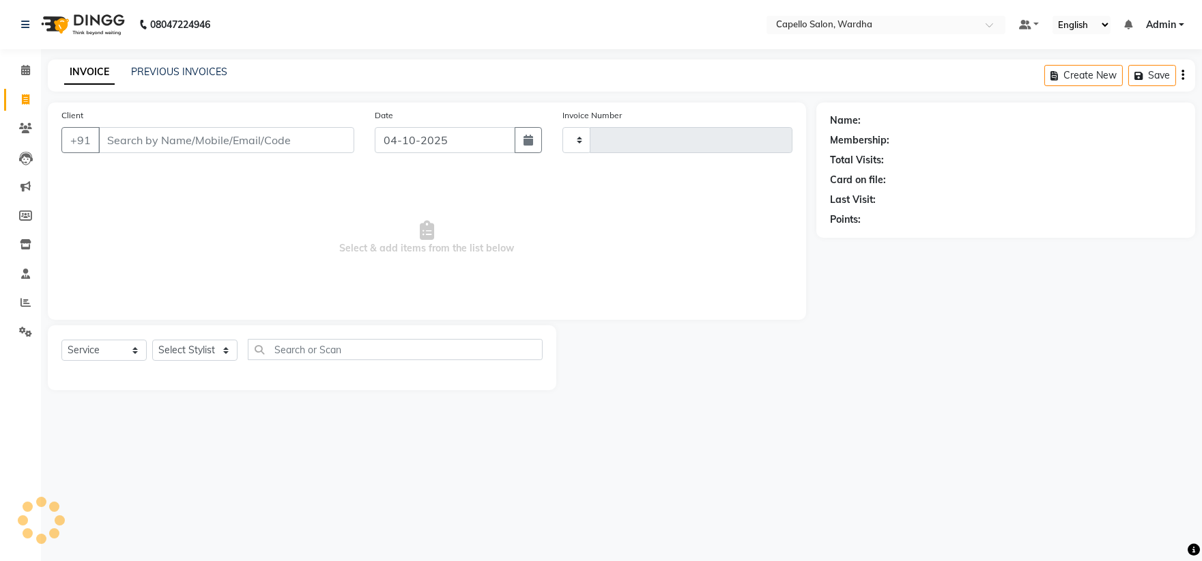
type input "2526"
select select "4620"
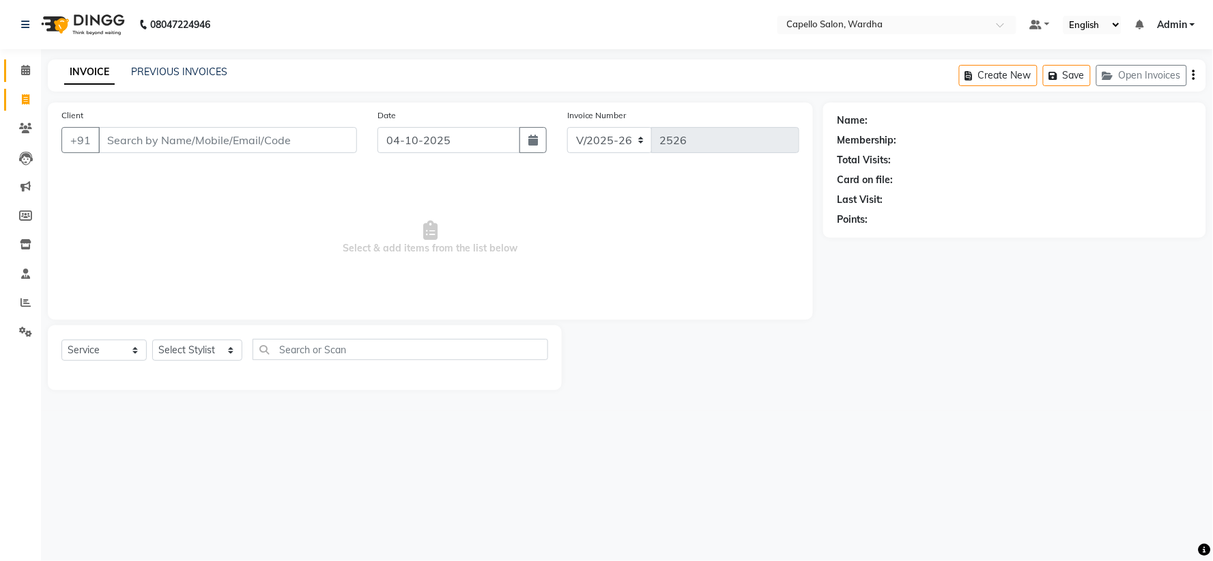
click at [25, 59] on link "Calendar" at bounding box center [20, 70] width 33 height 23
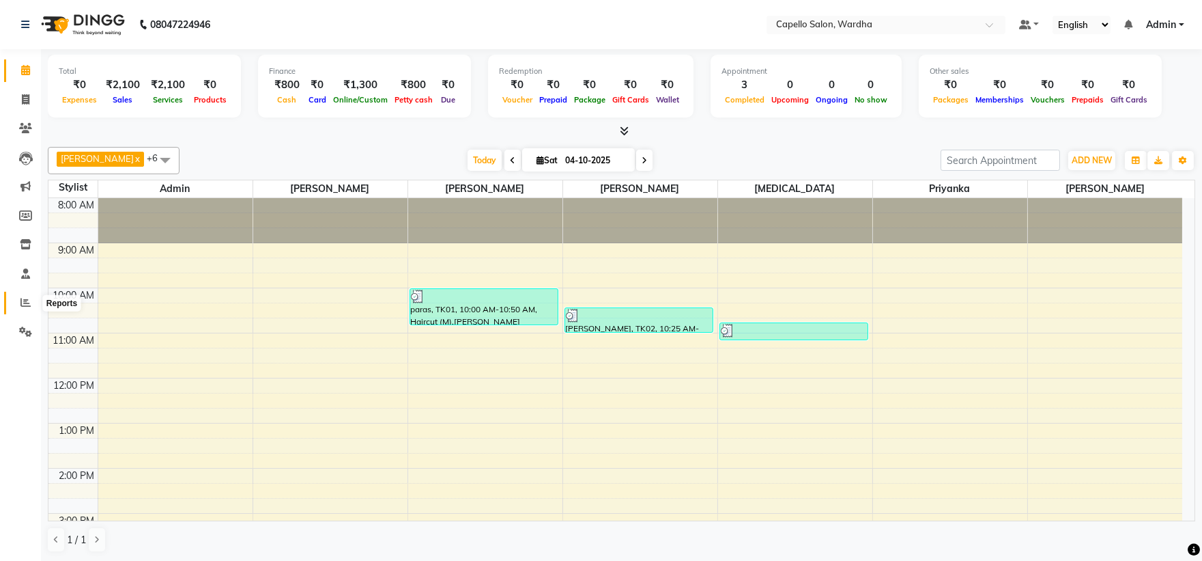
click at [23, 303] on icon at bounding box center [25, 302] width 10 height 10
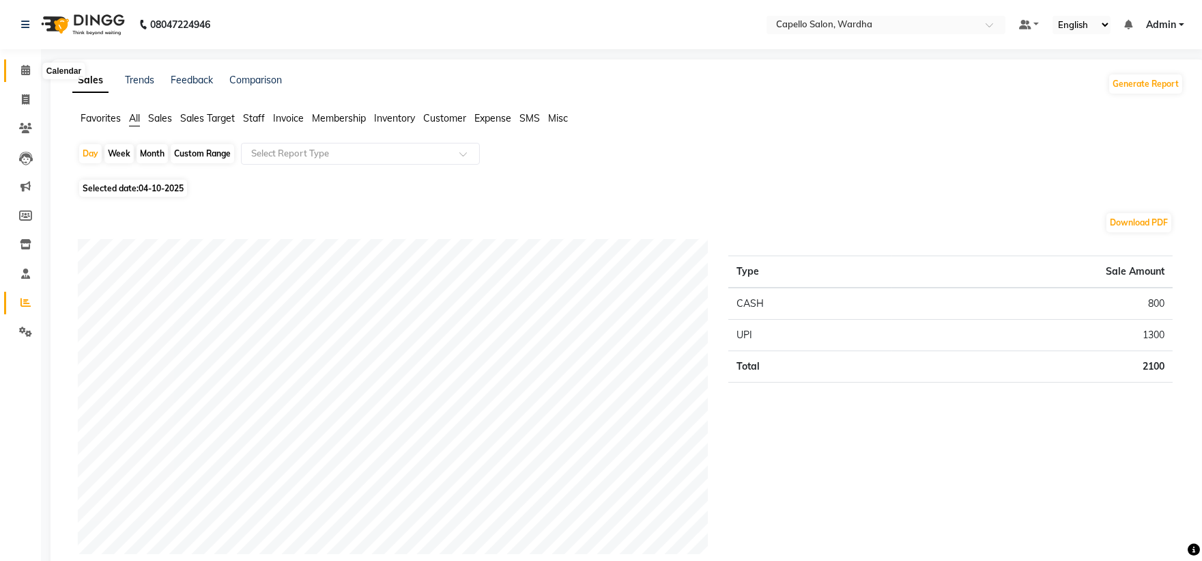
click at [29, 64] on span at bounding box center [26, 71] width 24 height 16
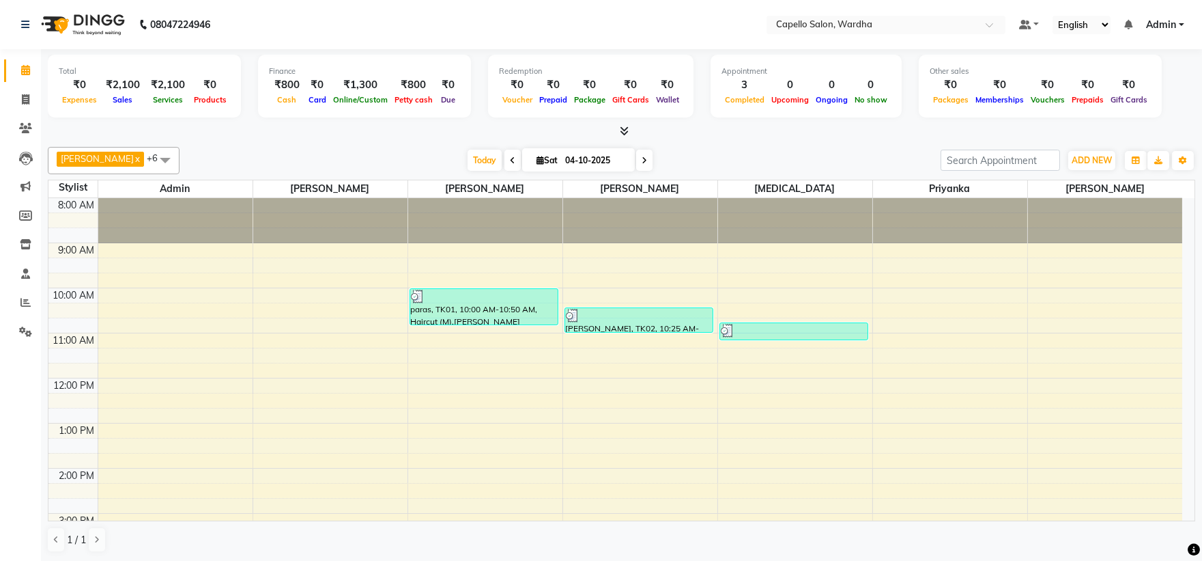
click at [604, 359] on div "8:00 AM 9:00 AM 10:00 AM 11:00 AM 12:00 PM 1:00 PM 2:00 PM 3:00 PM 4:00 PM 5:00…" at bounding box center [615, 490] width 1134 height 585
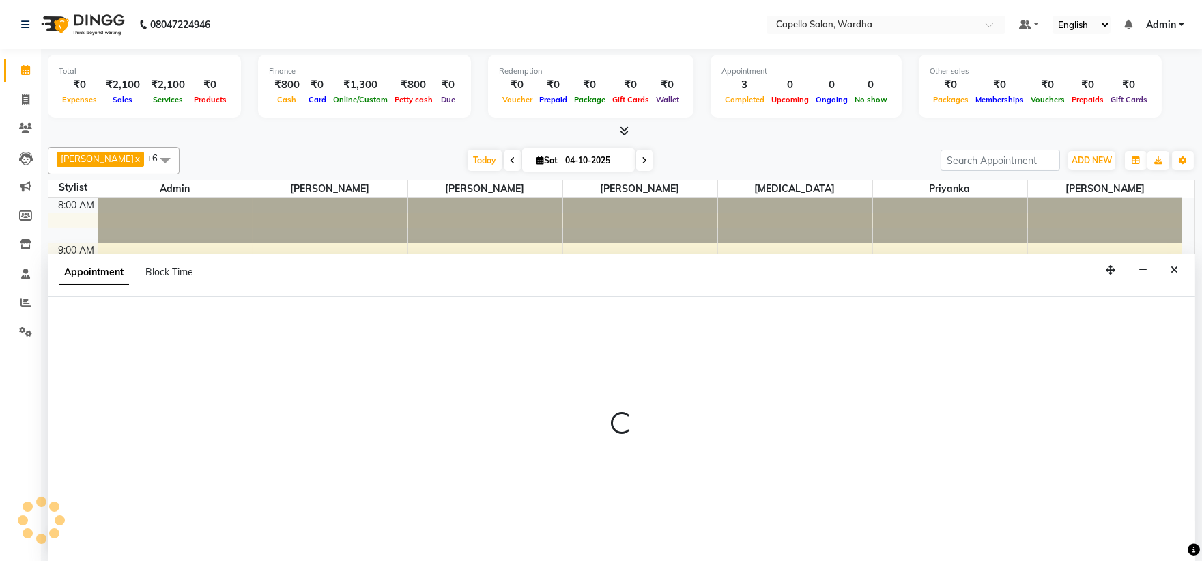
scroll to position [1, 0]
select select "82213"
select select "675"
select select "tentative"
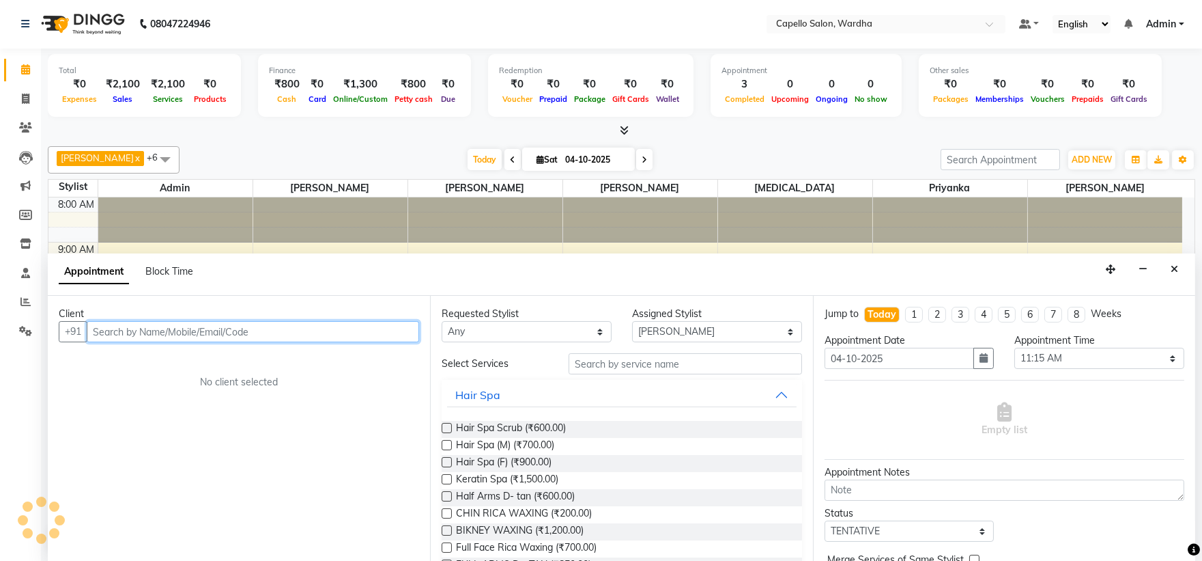
click at [240, 322] on input "text" at bounding box center [253, 331] width 333 height 21
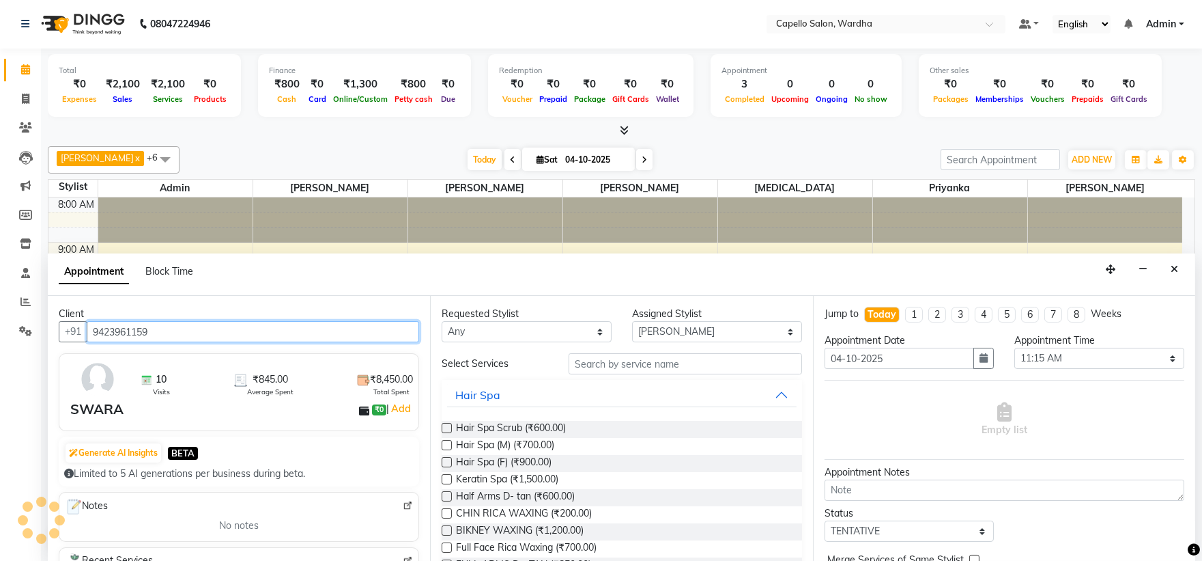
type input "9423961159"
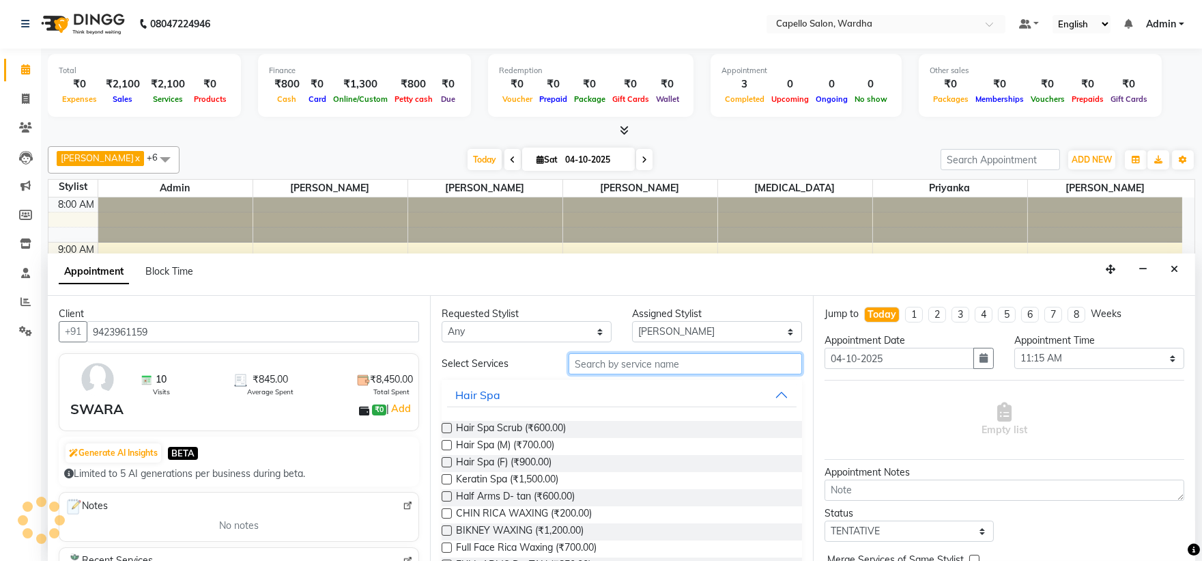
click at [621, 363] on input "text" at bounding box center [686, 363] width 234 height 21
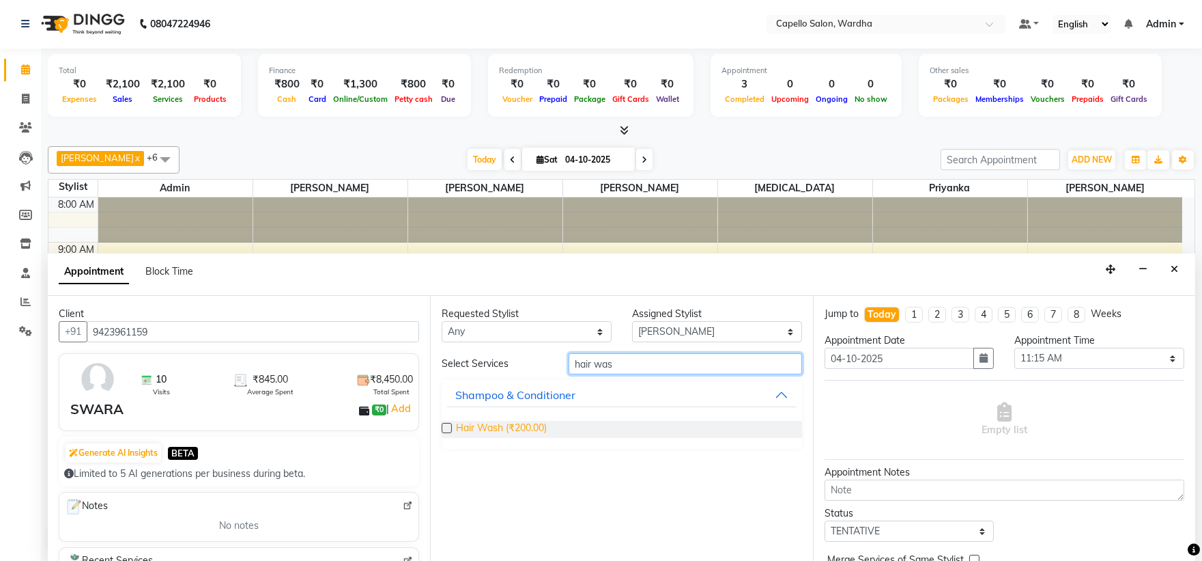
type input "hair was"
click at [490, 426] on span "Hair Wash (₹200.00)" at bounding box center [501, 429] width 91 height 17
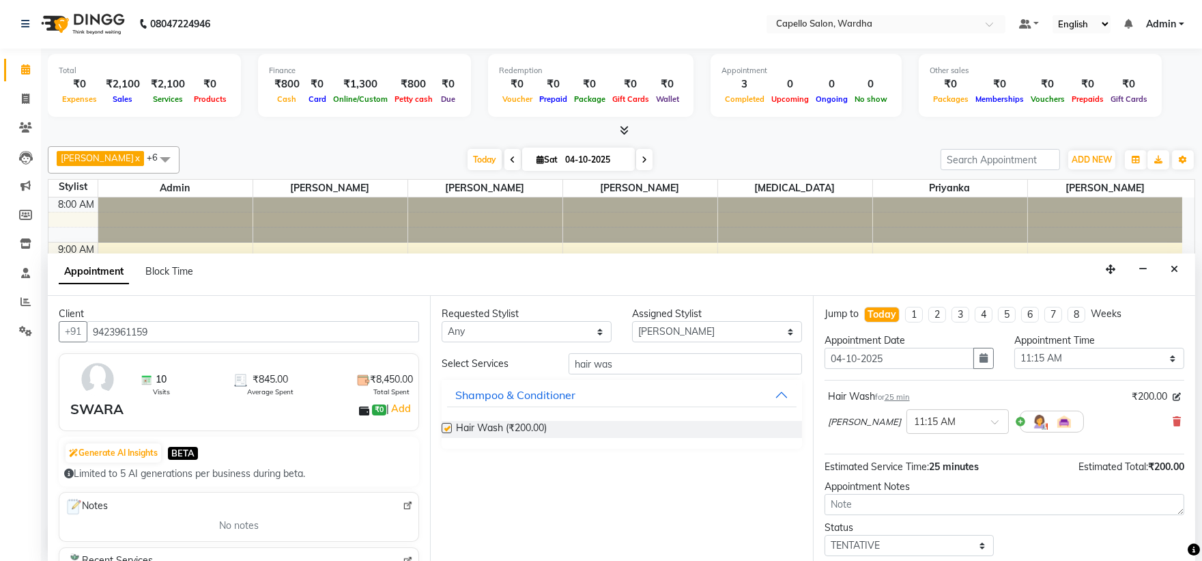
checkbox input "false"
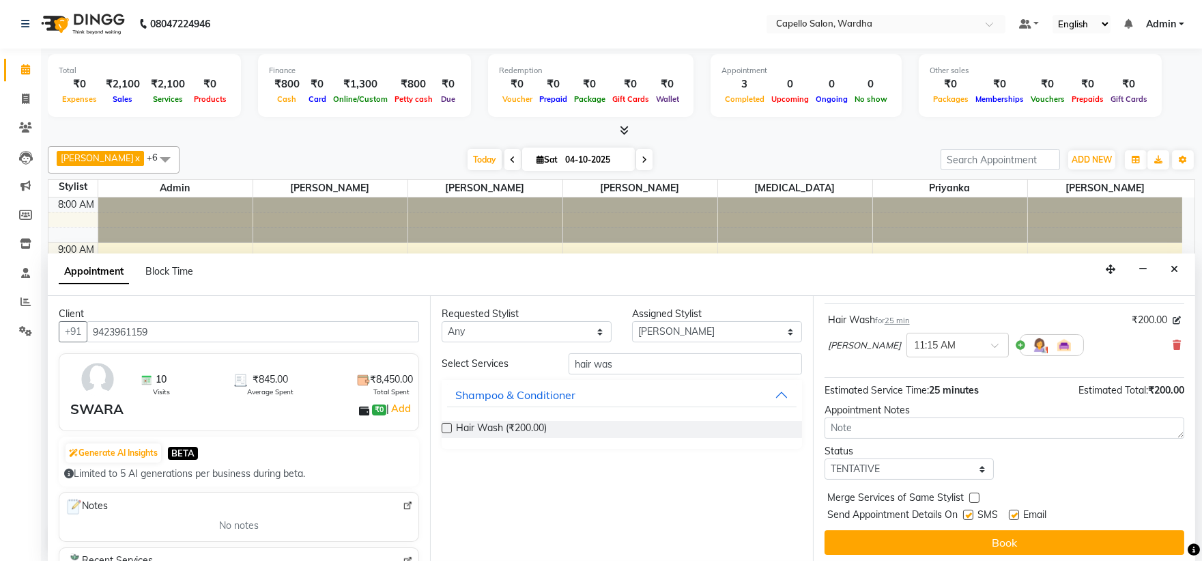
scroll to position [81, 0]
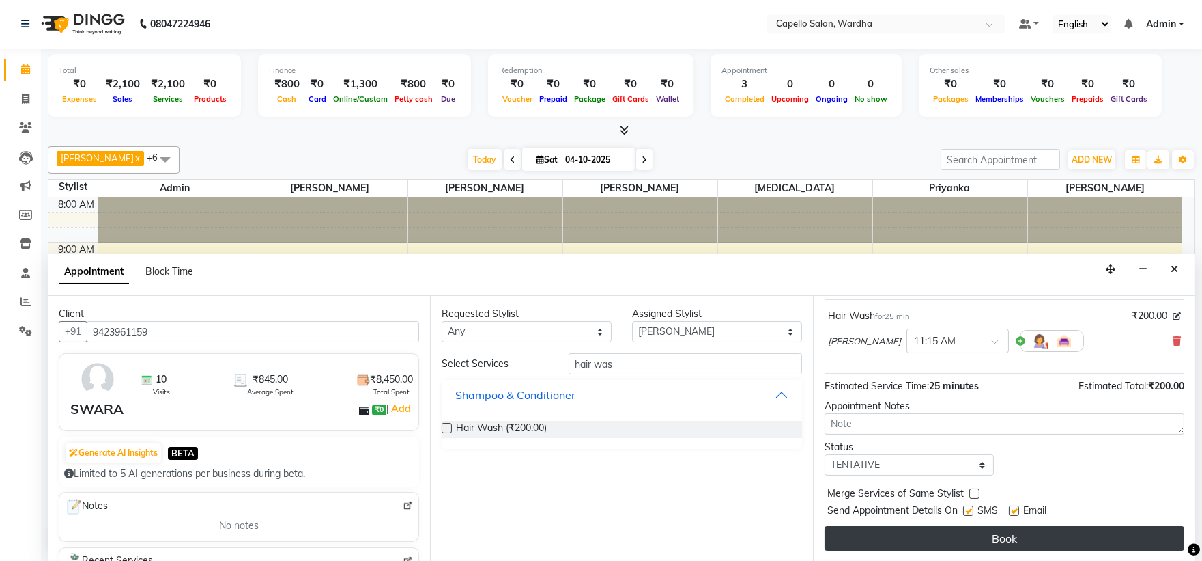
click at [950, 535] on button "Book" at bounding box center [1005, 538] width 360 height 25
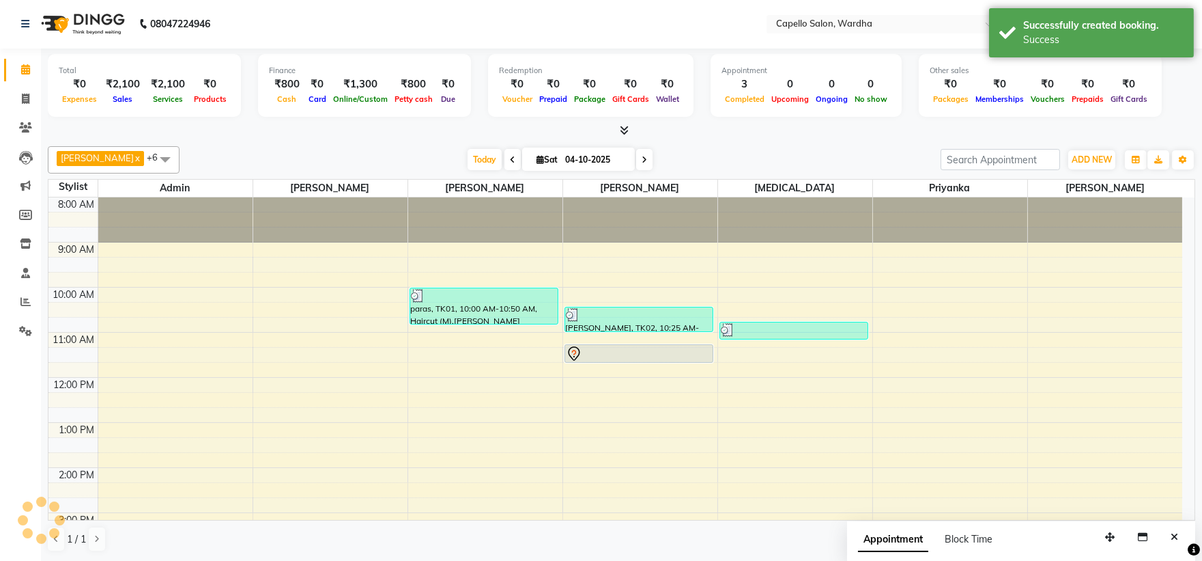
scroll to position [0, 0]
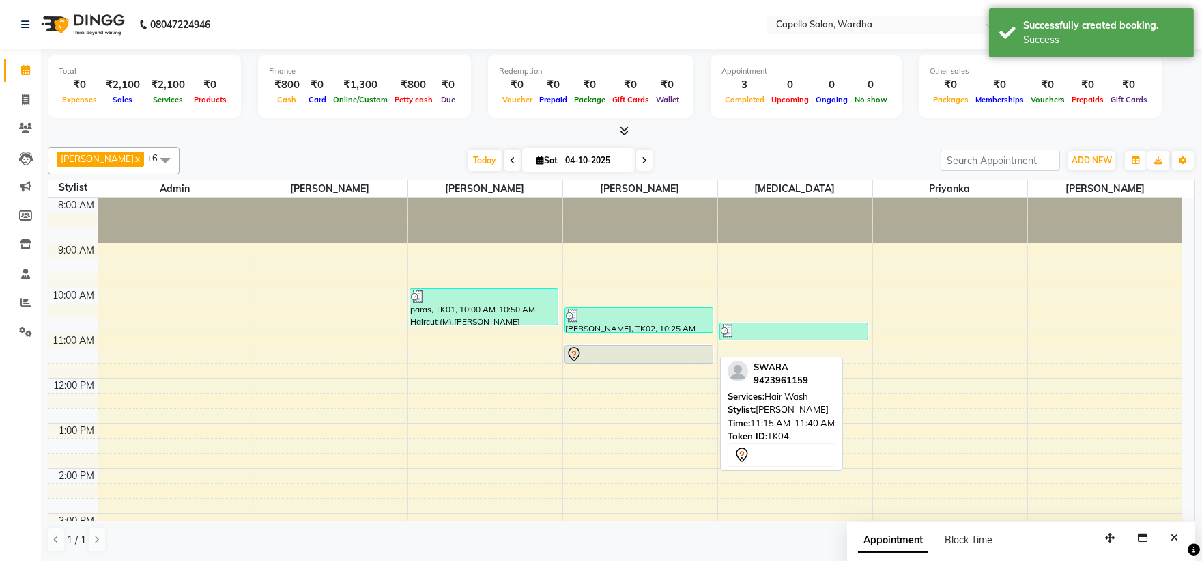
click at [611, 355] on div at bounding box center [639, 354] width 146 height 16
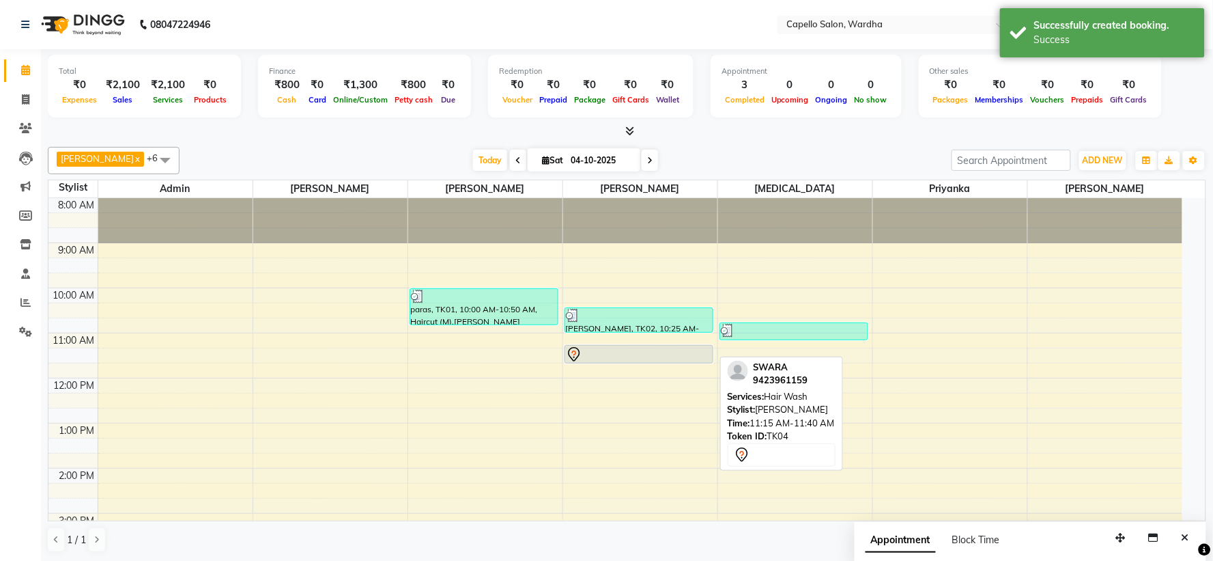
select select "7"
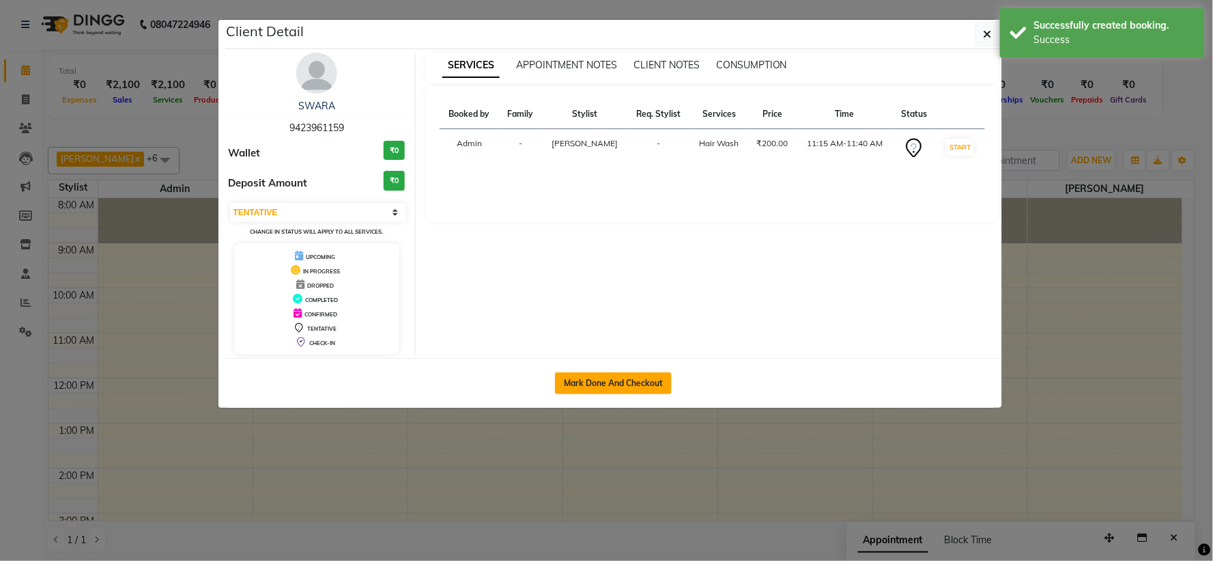
click at [643, 388] on button "Mark Done And Checkout" at bounding box center [613, 383] width 117 height 22
select select "service"
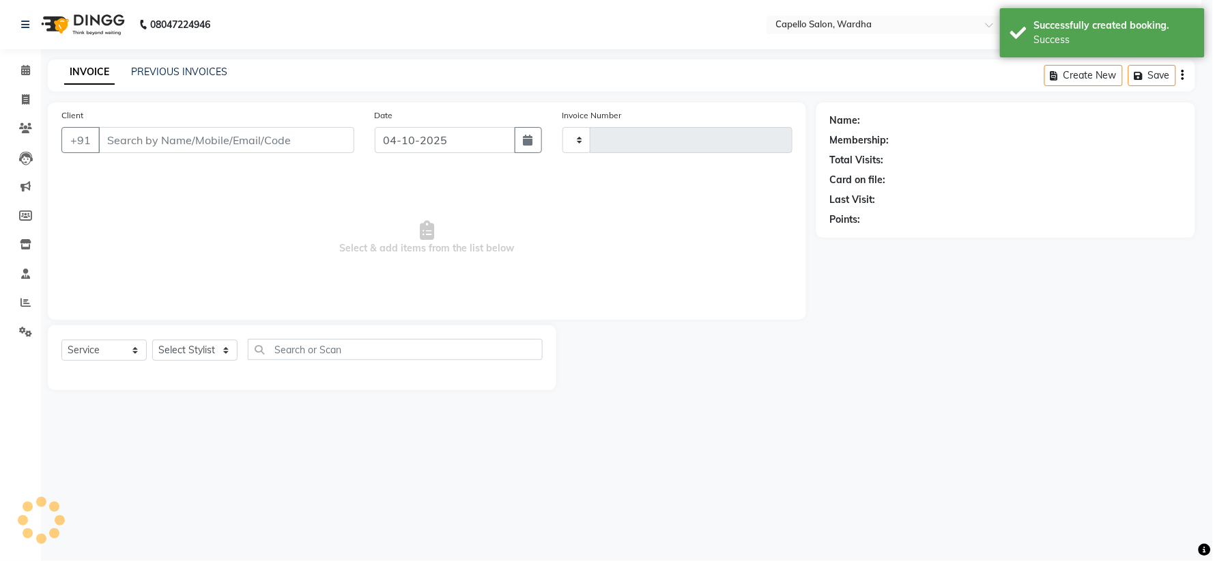
type input "2526"
select select "4620"
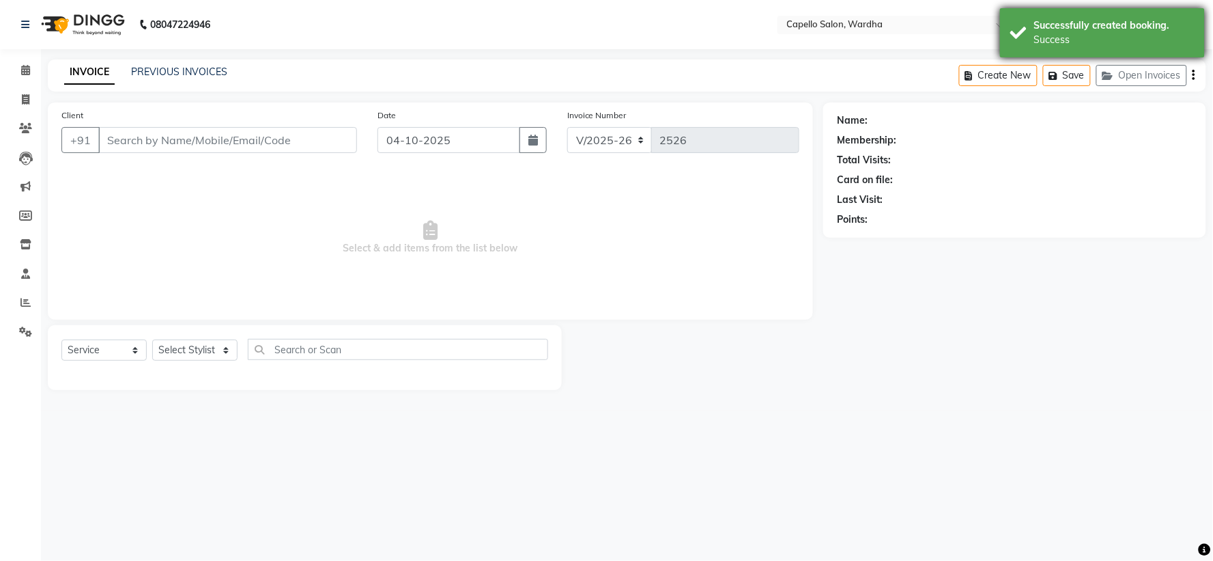
type input "9423961159"
select select "82213"
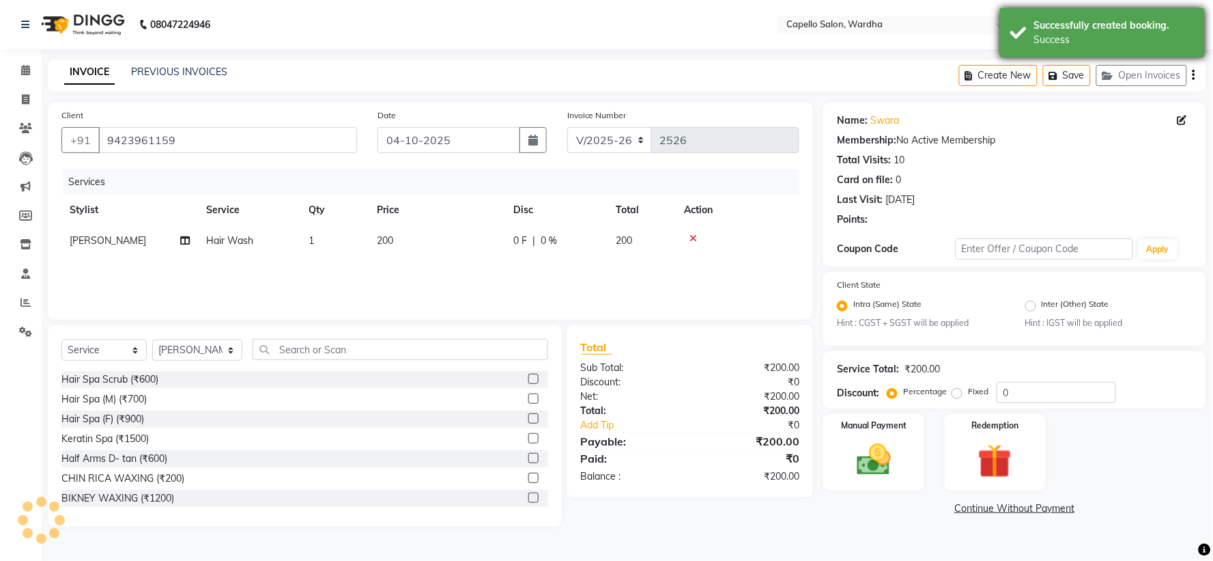
click at [1056, 31] on div "Successfully created booking." at bounding box center [1115, 25] width 160 height 14
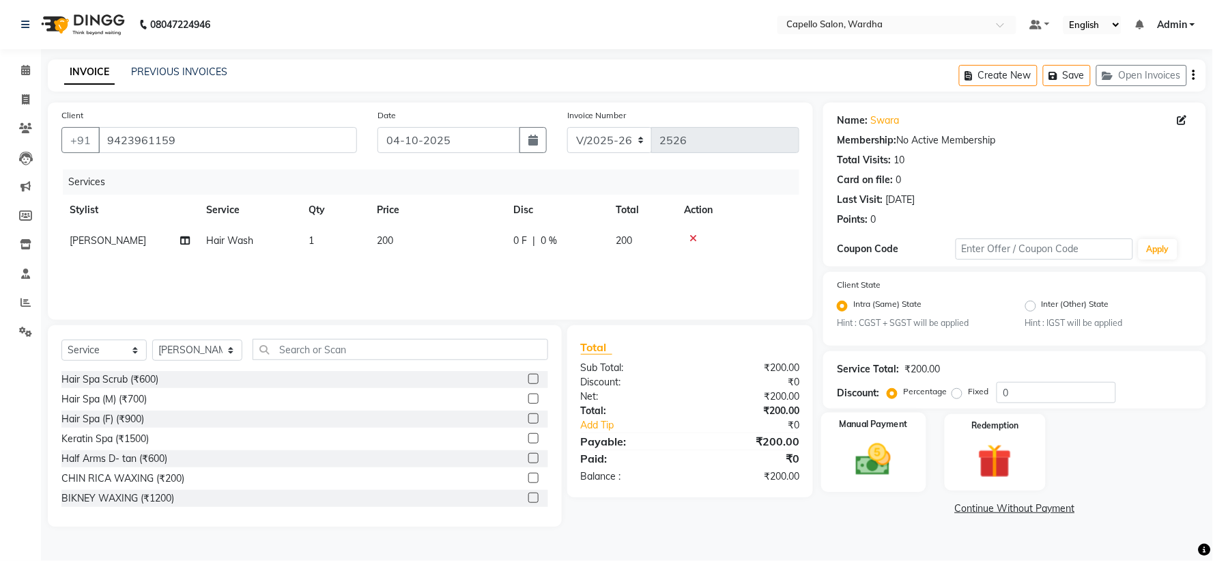
click at [886, 455] on img at bounding box center [873, 460] width 57 height 41
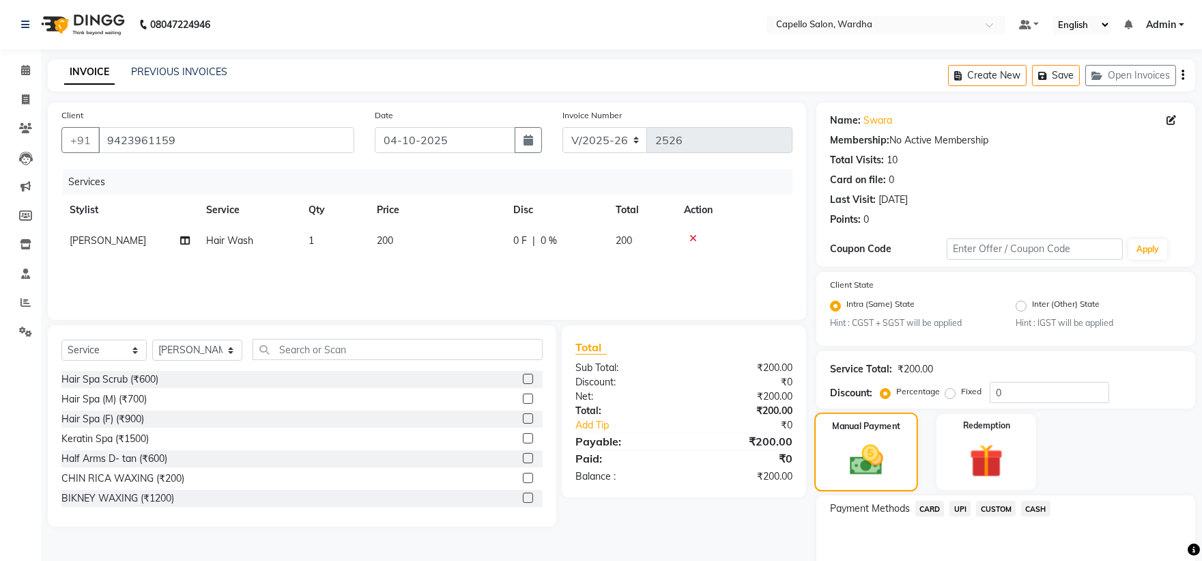
scroll to position [65, 0]
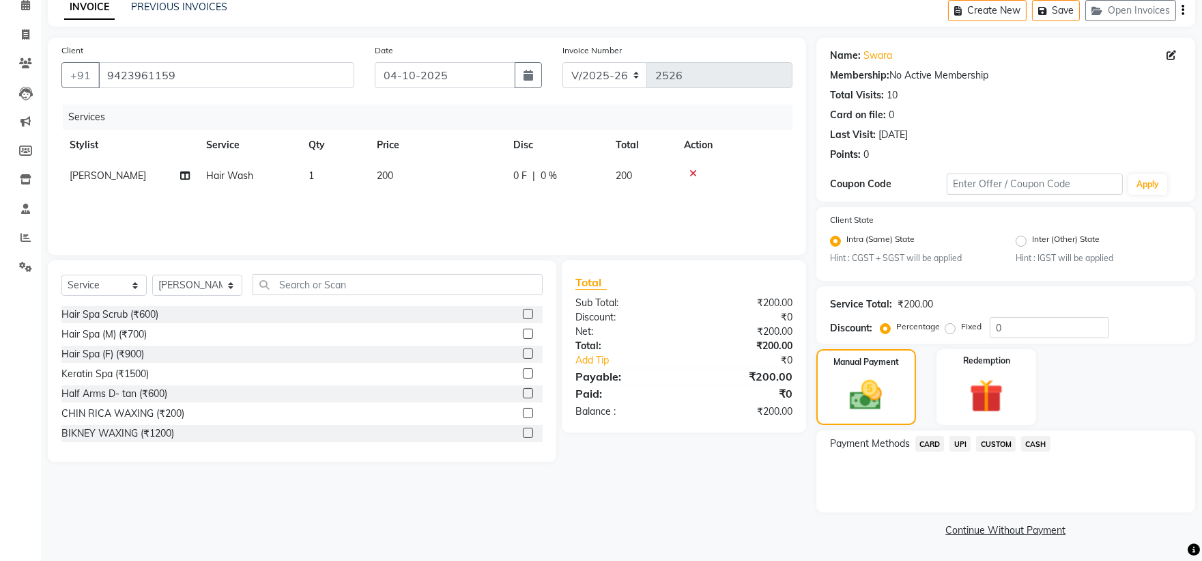
click at [1032, 447] on span "CASH" at bounding box center [1036, 444] width 29 height 16
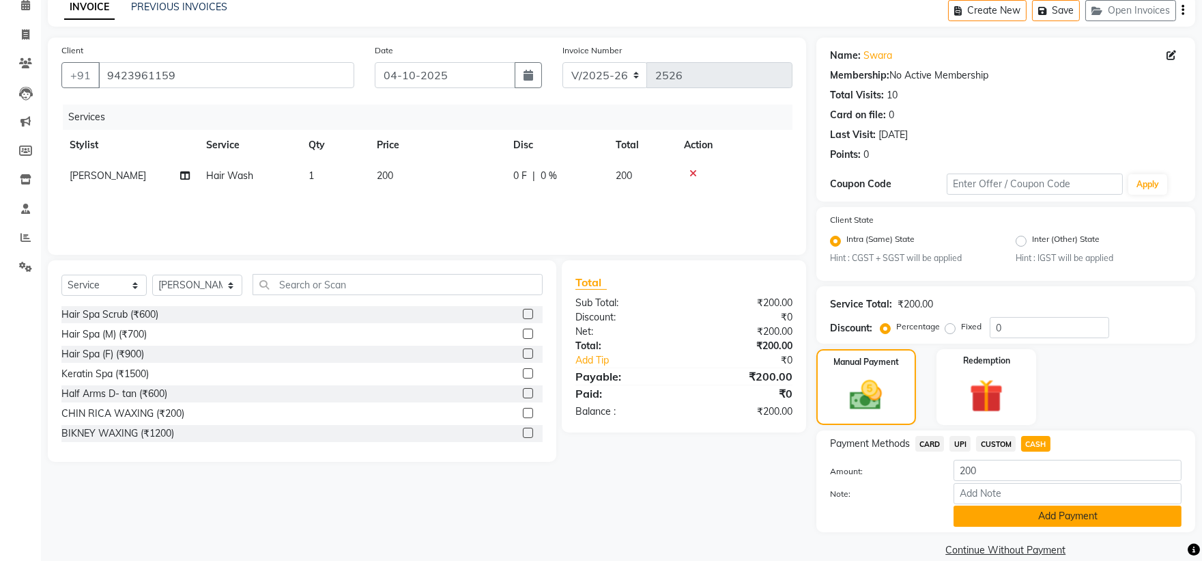
click at [997, 515] on button "Add Payment" at bounding box center [1068, 515] width 228 height 21
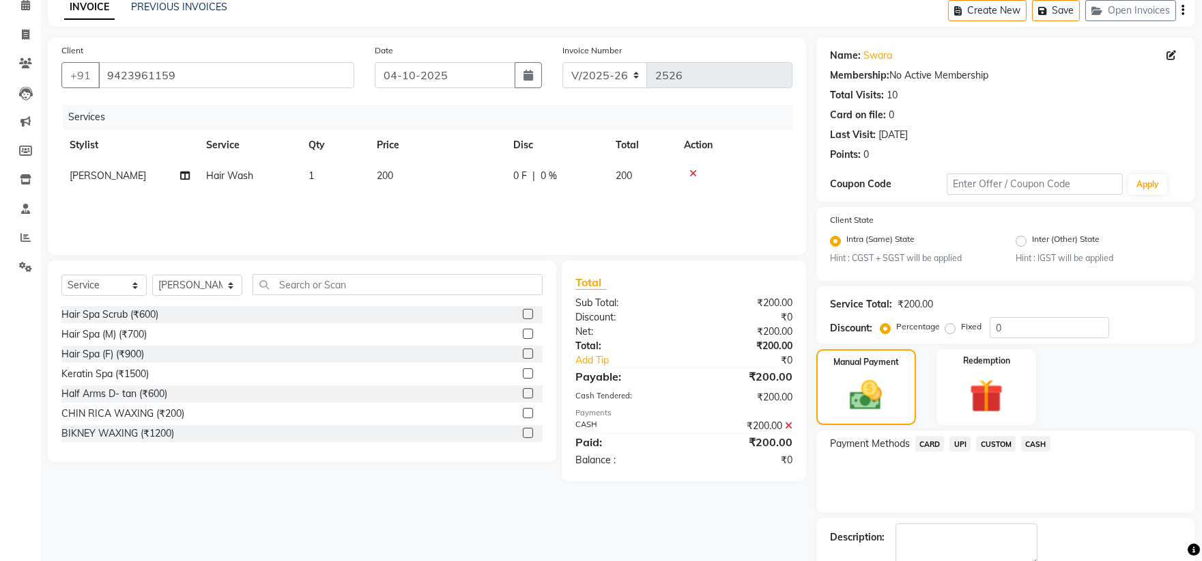
scroll to position [142, 0]
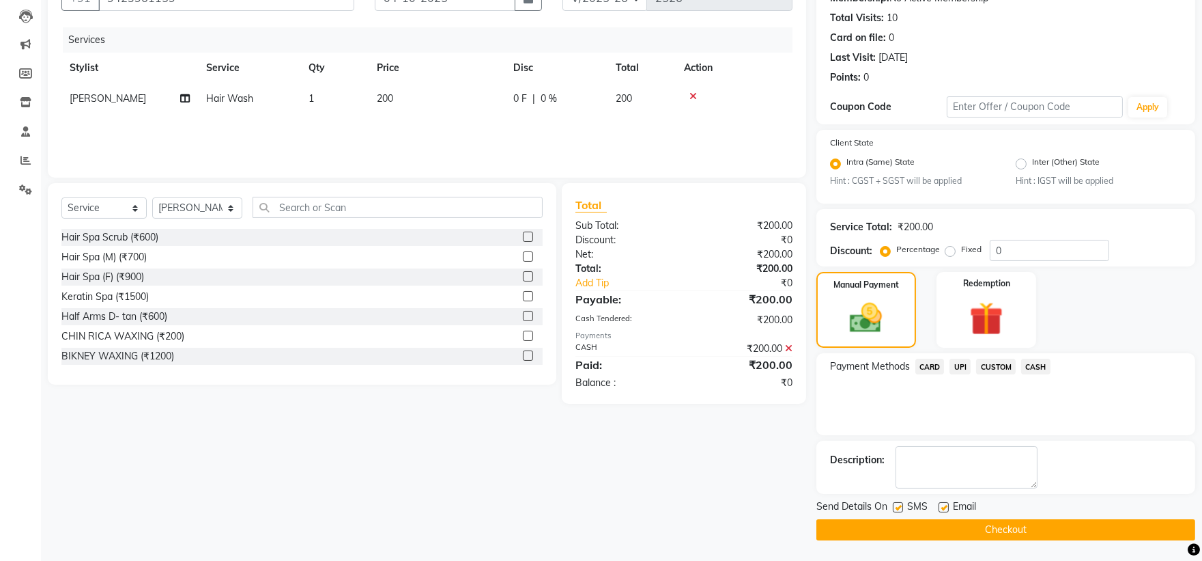
click at [957, 524] on button "Checkout" at bounding box center [1006, 529] width 379 height 21
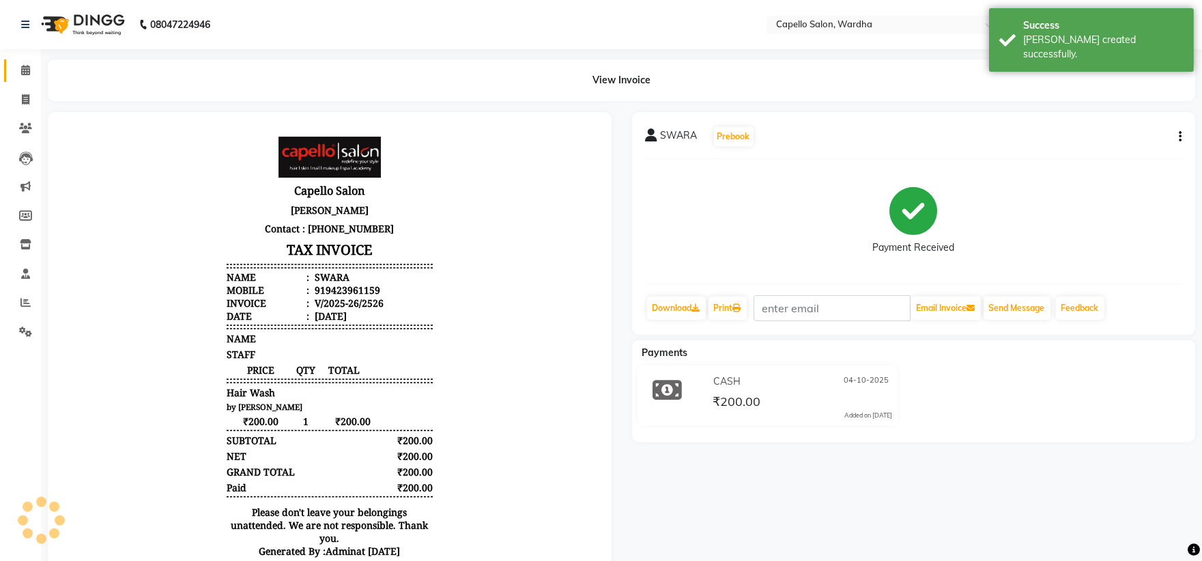
click at [21, 79] on link "Calendar" at bounding box center [20, 70] width 33 height 23
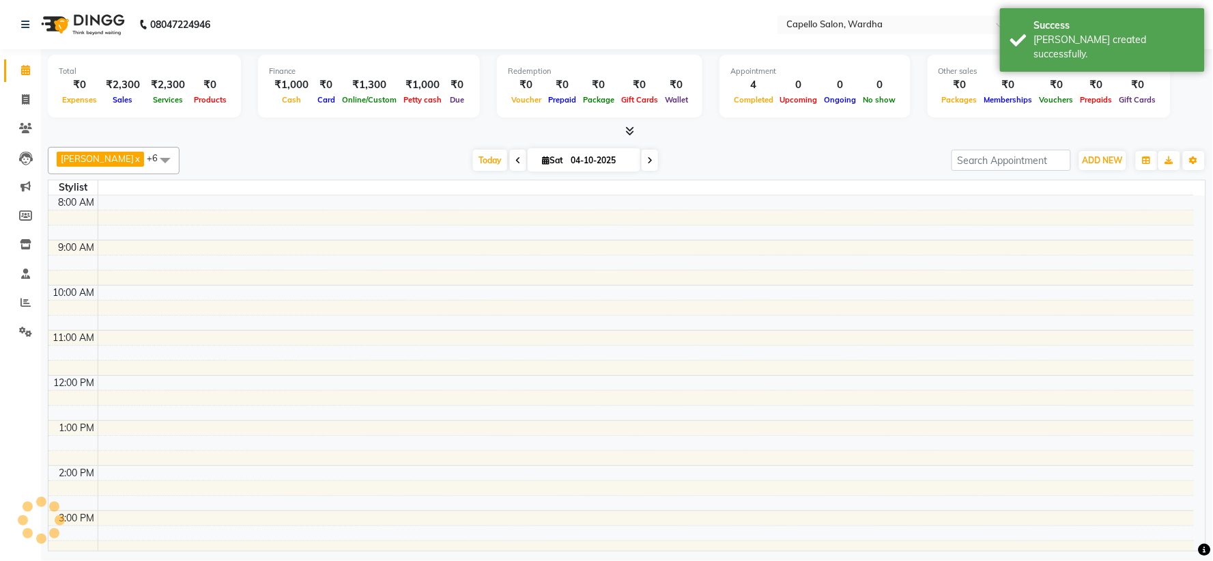
click at [632, 132] on icon at bounding box center [629, 131] width 9 height 10
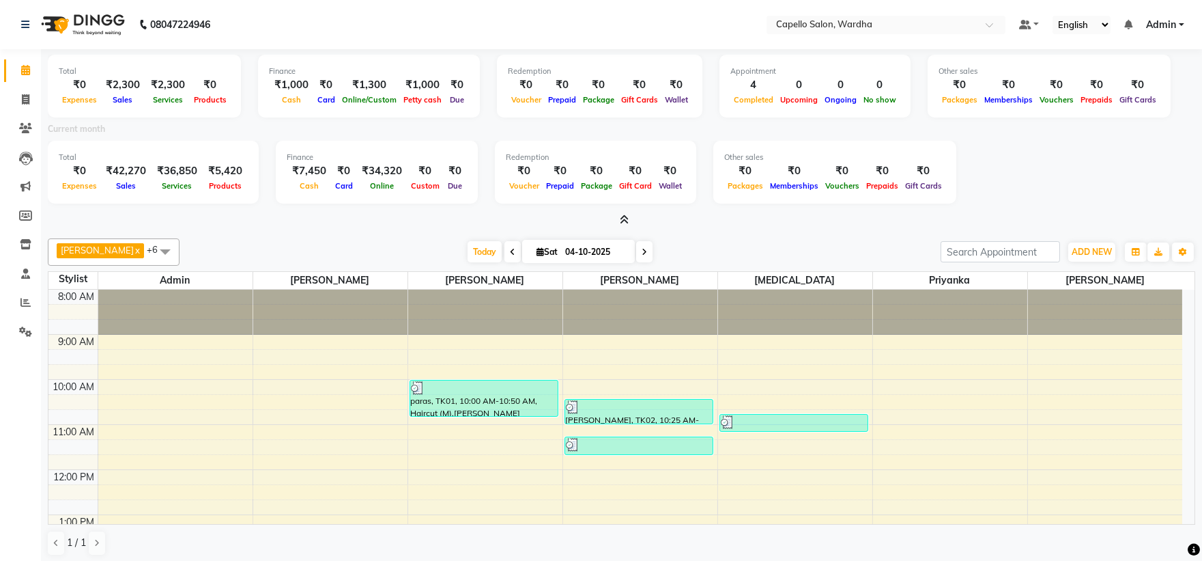
click at [628, 213] on span at bounding box center [622, 220] width 14 height 14
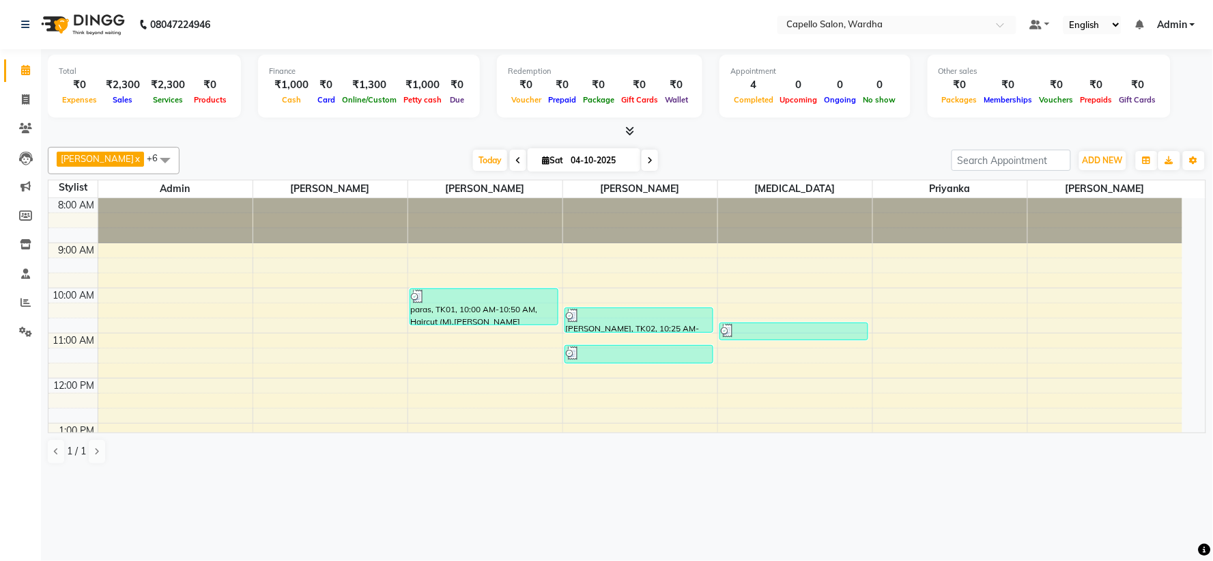
click at [550, 125] on div at bounding box center [627, 131] width 1159 height 14
click at [627, 160] on span "[DATE]" at bounding box center [584, 159] width 113 height 23
click at [627, 128] on icon at bounding box center [629, 131] width 9 height 10
